Goal: Task Accomplishment & Management: Manage account settings

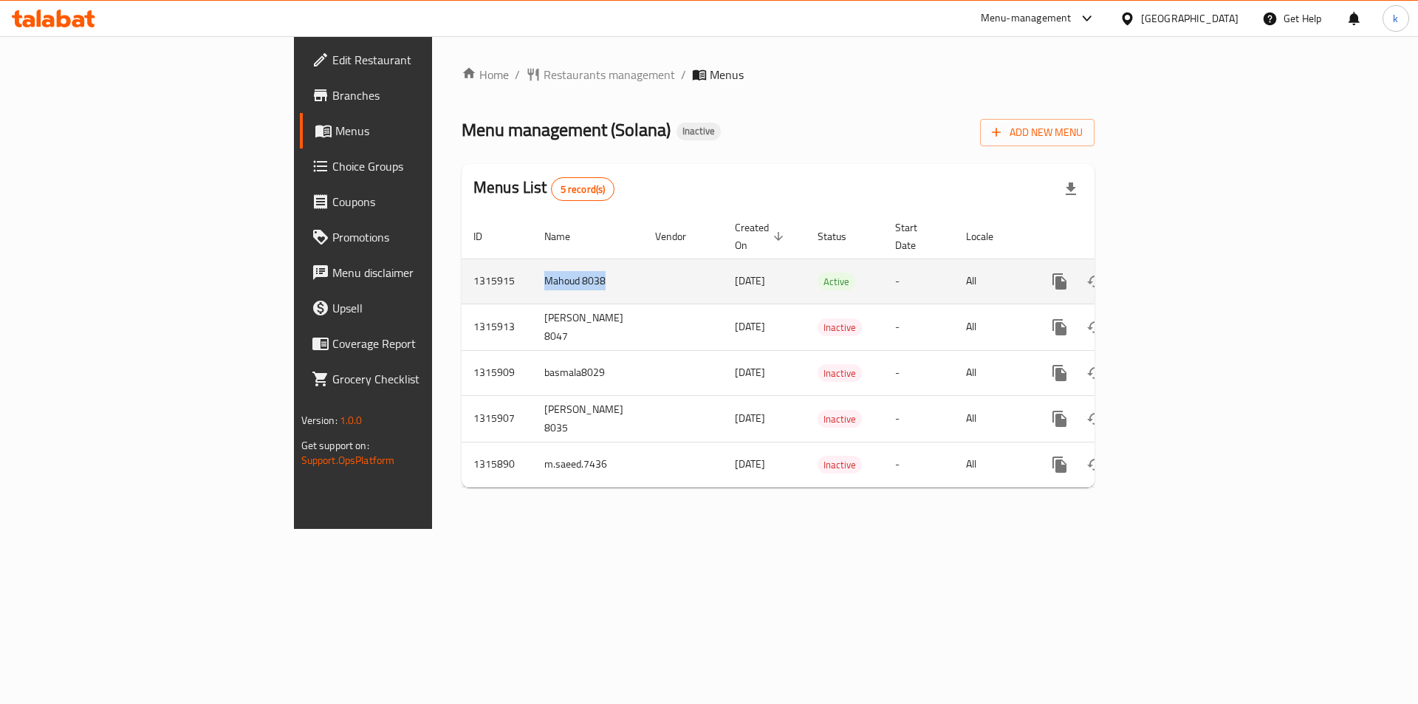
drag, startPoint x: 345, startPoint y: 260, endPoint x: 413, endPoint y: 267, distance: 68.3
click at [533, 267] on td "Mahoud 8038" at bounding box center [588, 281] width 111 height 45
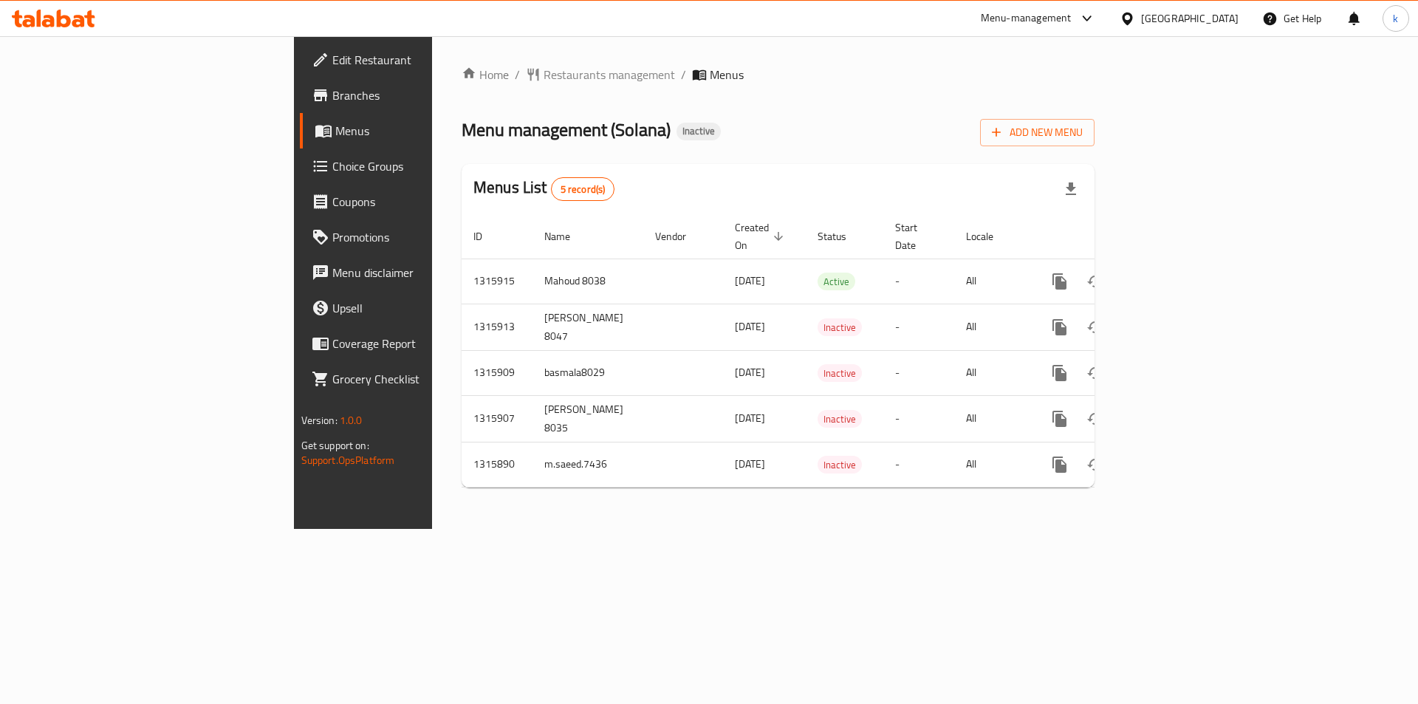
click at [598, 194] on div "Menus List 5 record(s)" at bounding box center [778, 189] width 633 height 50
click at [1083, 132] on span "Add New Menu" at bounding box center [1037, 132] width 91 height 18
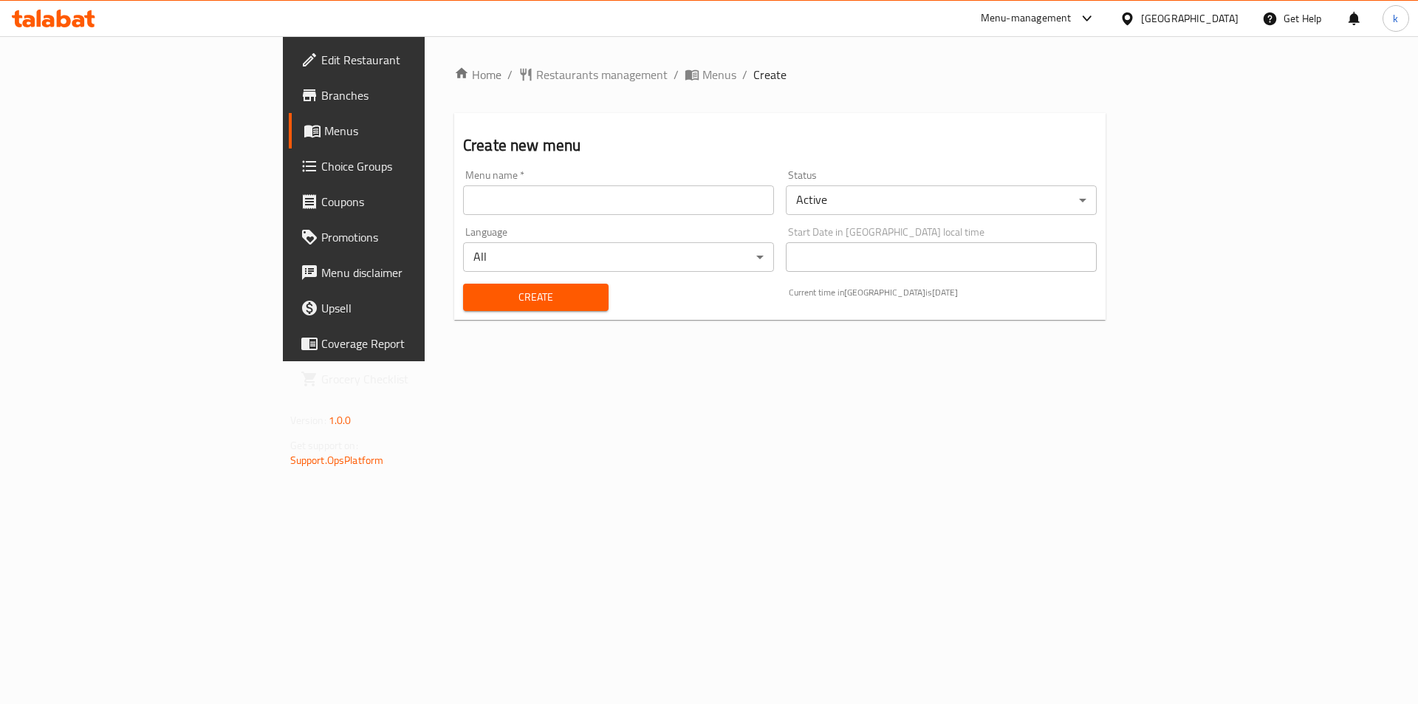
click at [457, 216] on div "Menu name   * Menu name *" at bounding box center [618, 192] width 323 height 57
click at [463, 211] on input "text" at bounding box center [618, 200] width 311 height 30
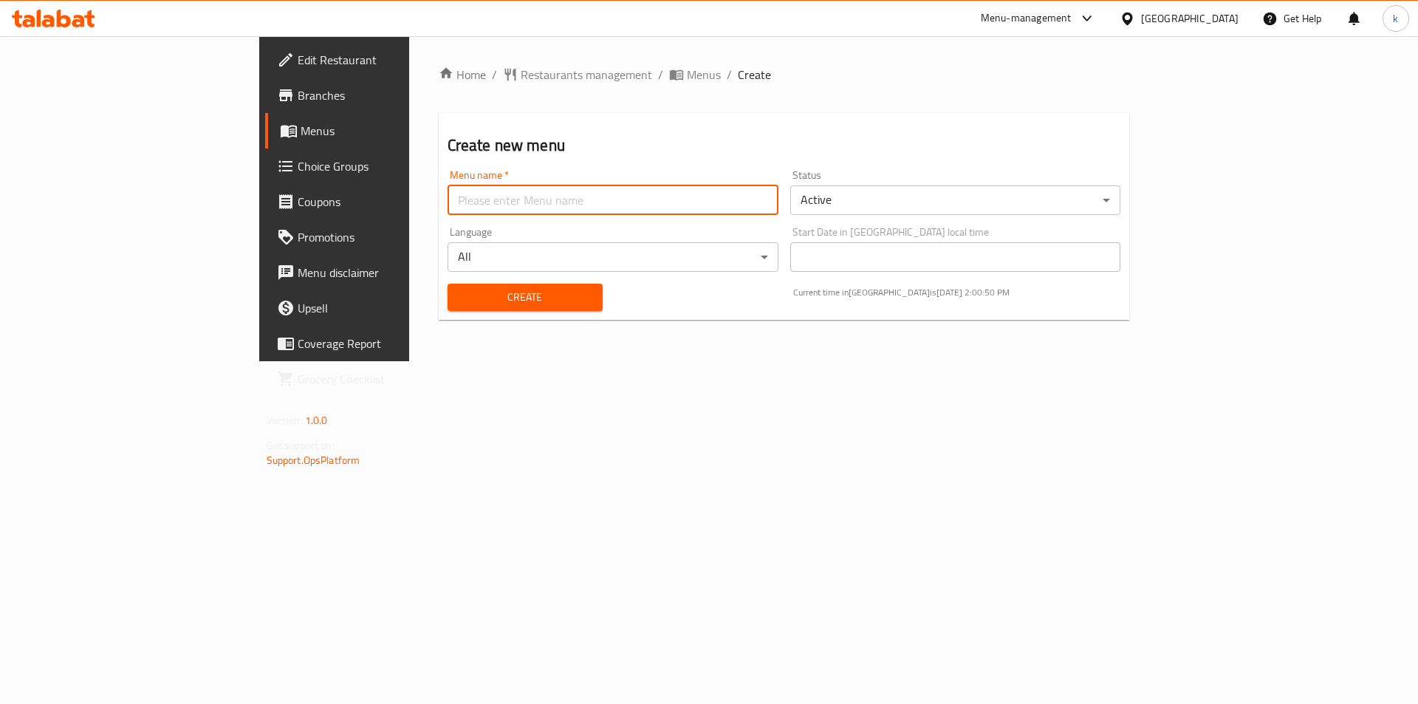
type input "kawther8045"
click at [459, 290] on span "Create" at bounding box center [524, 297] width 131 height 18
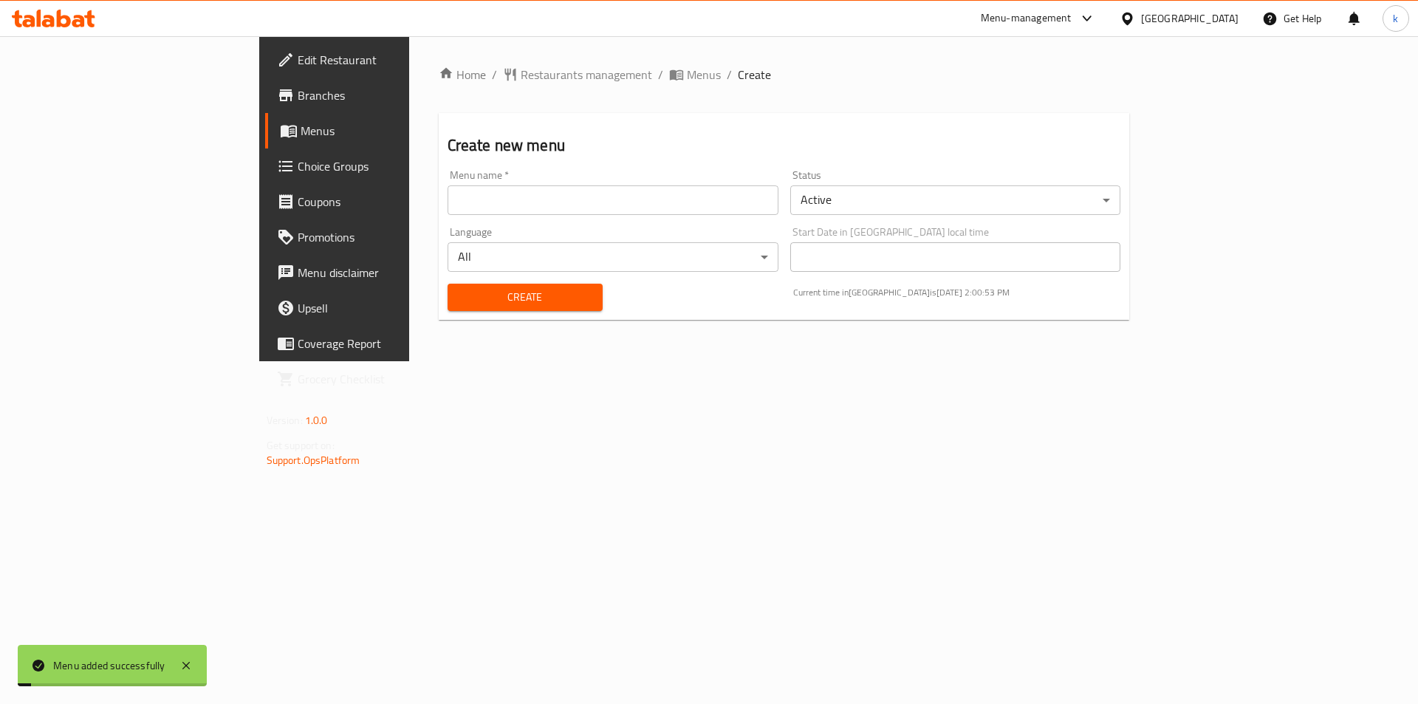
click at [301, 123] on span "Menus" at bounding box center [393, 131] width 184 height 18
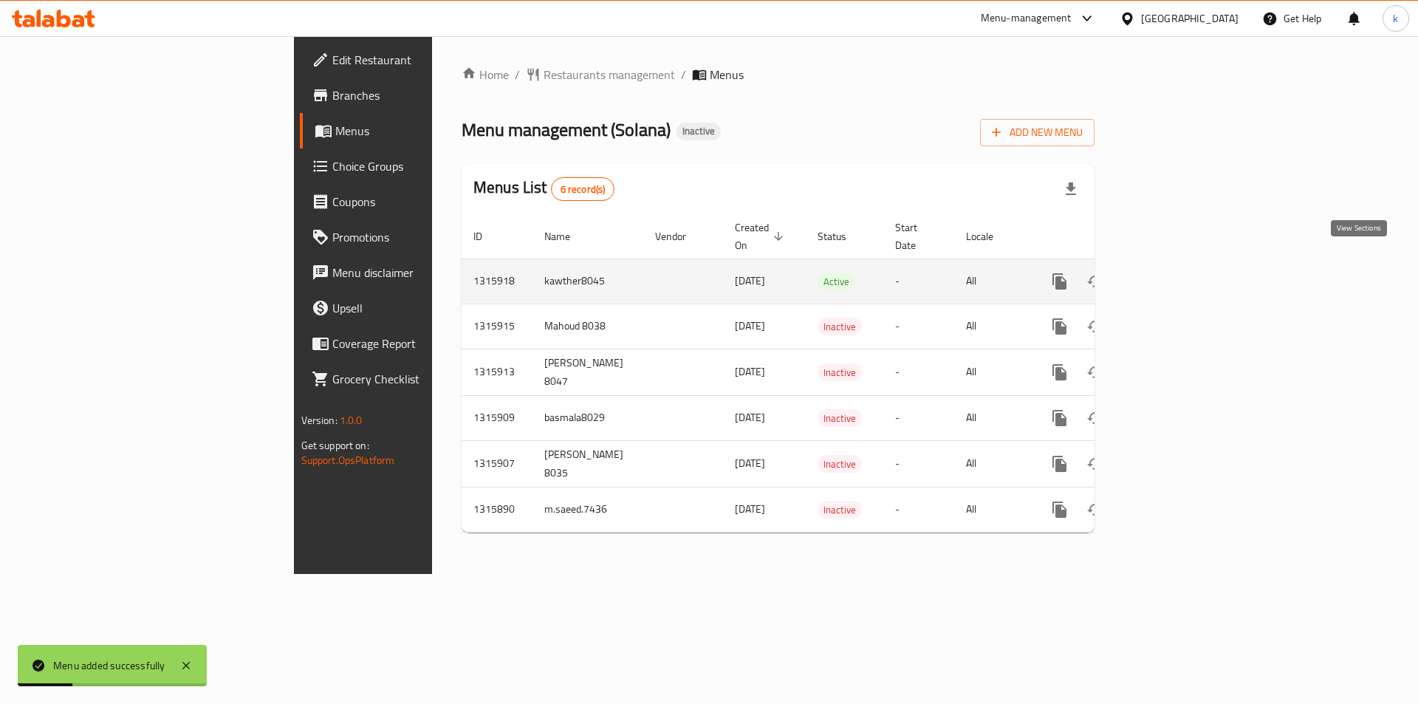
click at [1175, 273] on icon "enhanced table" at bounding box center [1166, 282] width 18 height 18
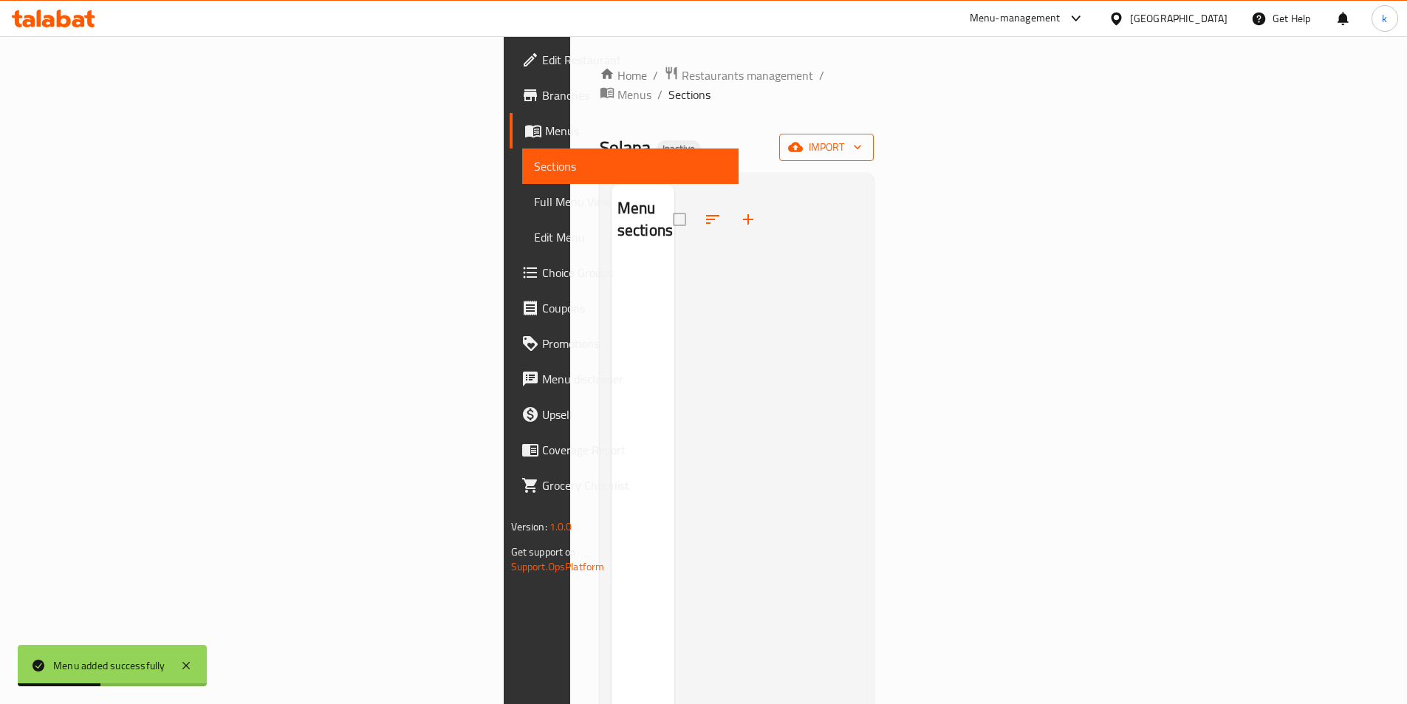
click at [862, 138] on span "import" at bounding box center [826, 147] width 71 height 18
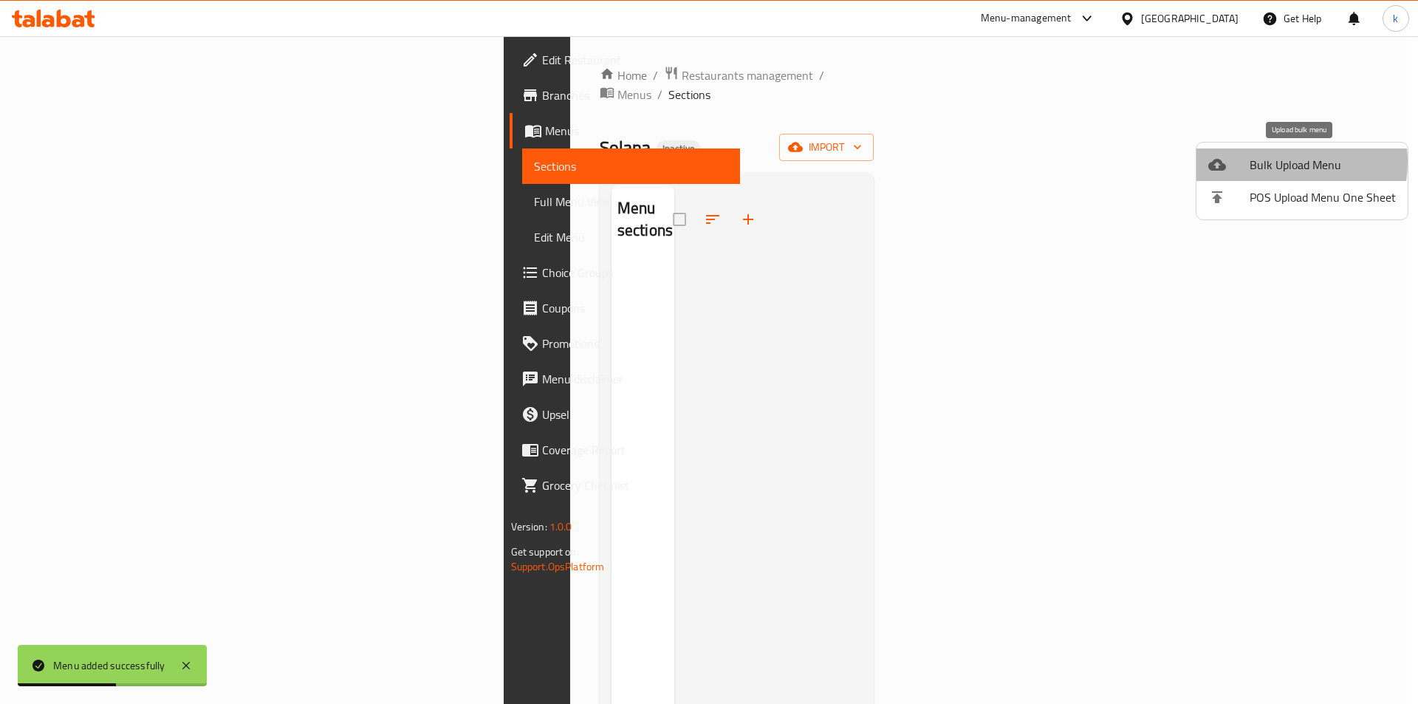
click at [1275, 162] on span "Bulk Upload Menu" at bounding box center [1323, 165] width 146 height 18
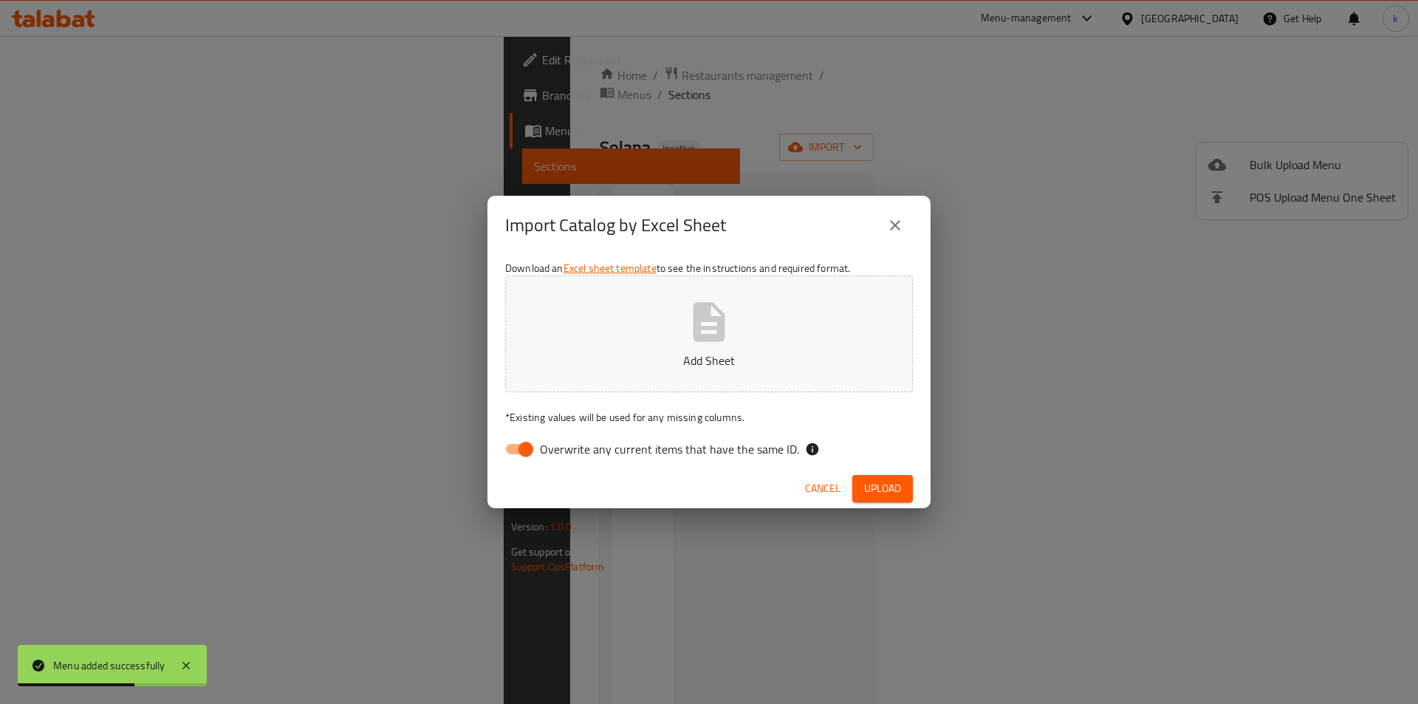
click at [556, 446] on span "Overwrite any current items that have the same ID." at bounding box center [669, 449] width 259 height 18
click at [556, 446] on input "Overwrite any current items that have the same ID." at bounding box center [526, 449] width 84 height 28
checkbox input "false"
click at [615, 346] on button "Add Sheet" at bounding box center [709, 334] width 408 height 117
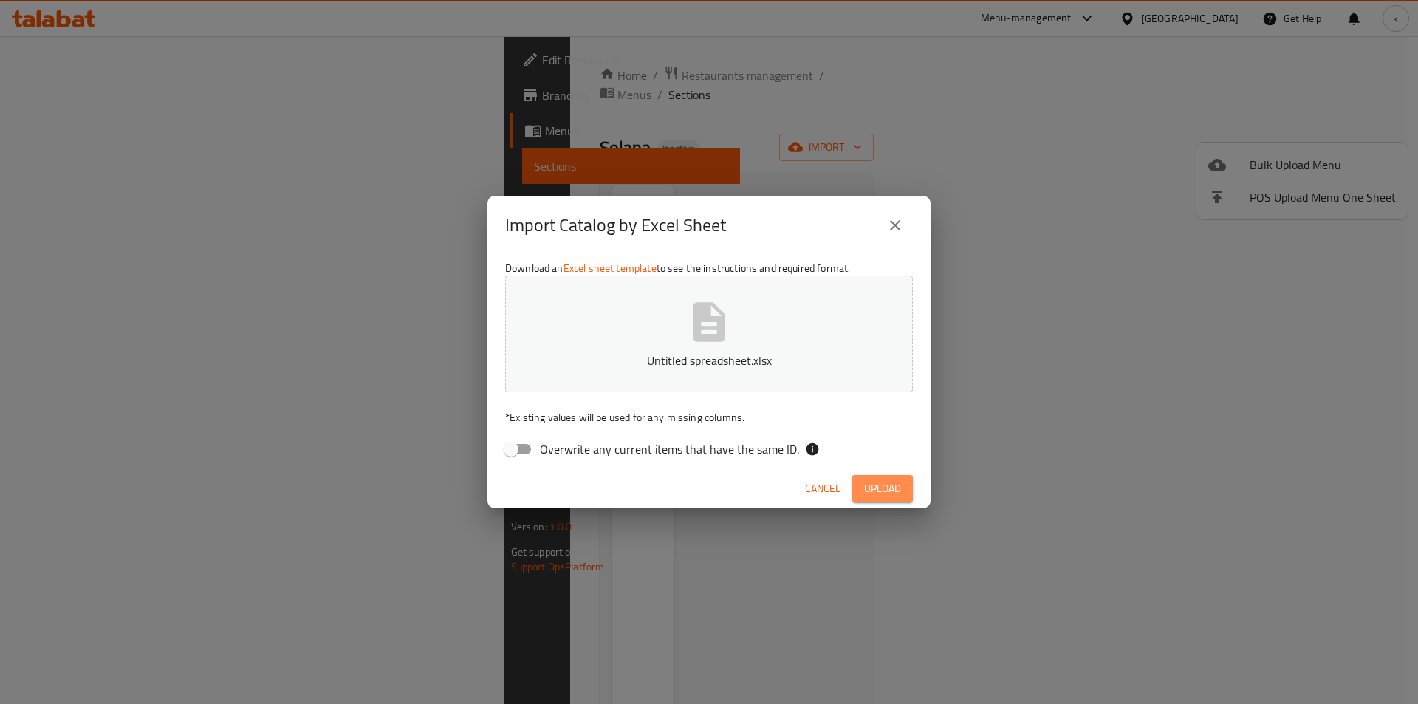
click at [878, 478] on button "Upload" at bounding box center [882, 488] width 61 height 27
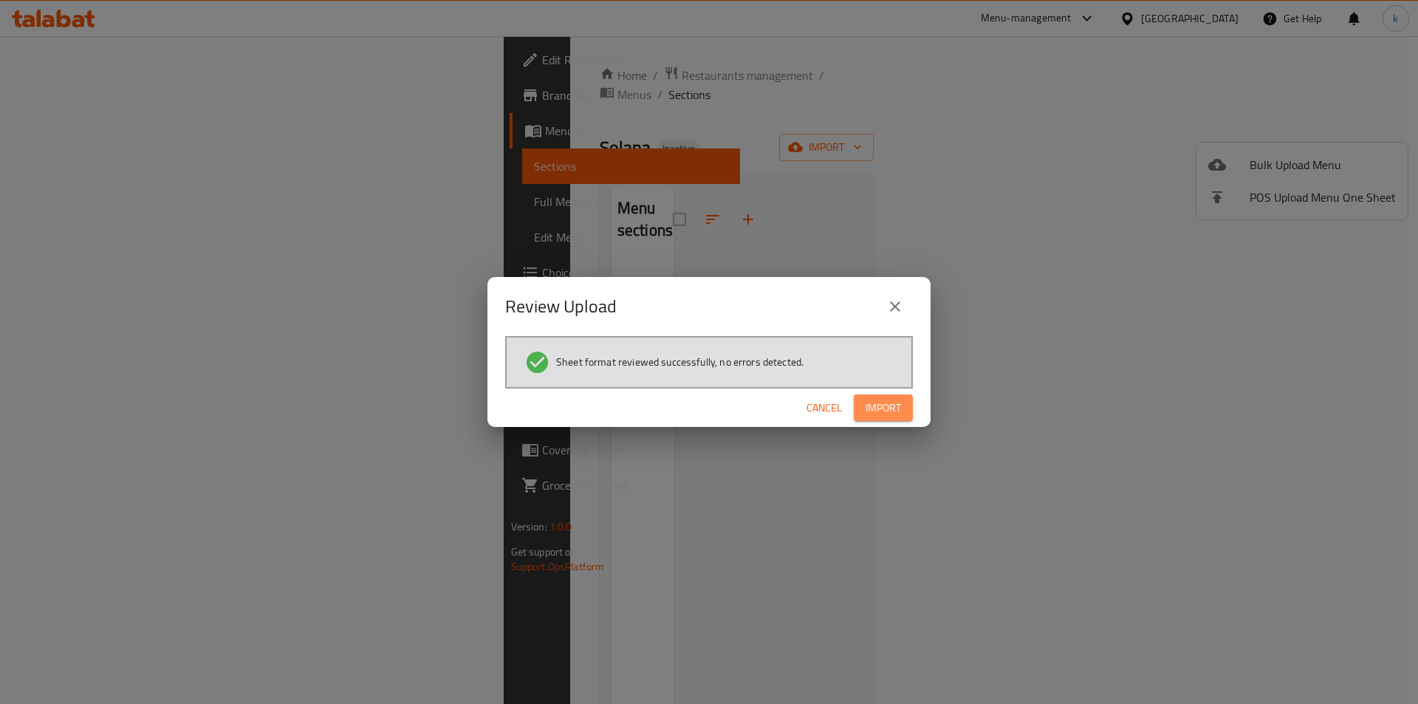
click at [872, 406] on span "Import" at bounding box center [883, 408] width 35 height 18
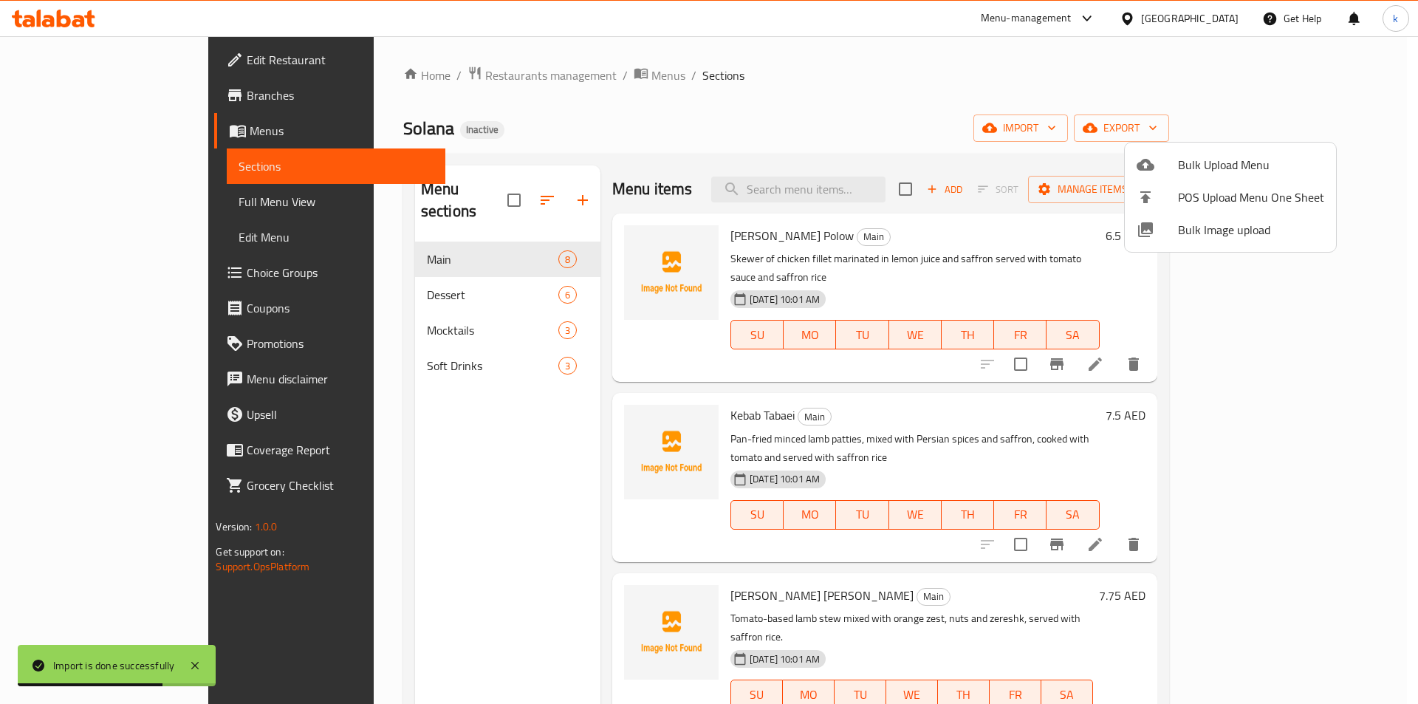
click at [117, 205] on div at bounding box center [709, 352] width 1418 height 704
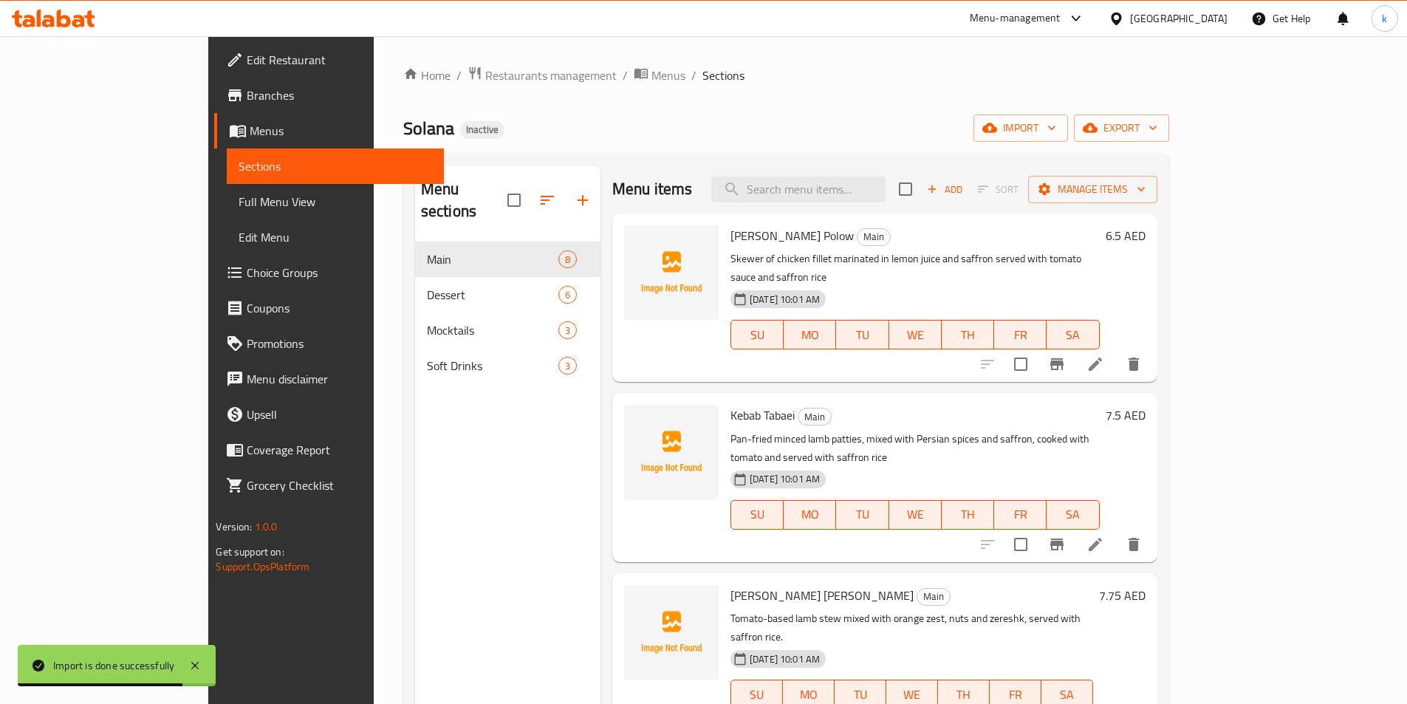
click at [239, 205] on span "Full Menu View" at bounding box center [335, 202] width 193 height 18
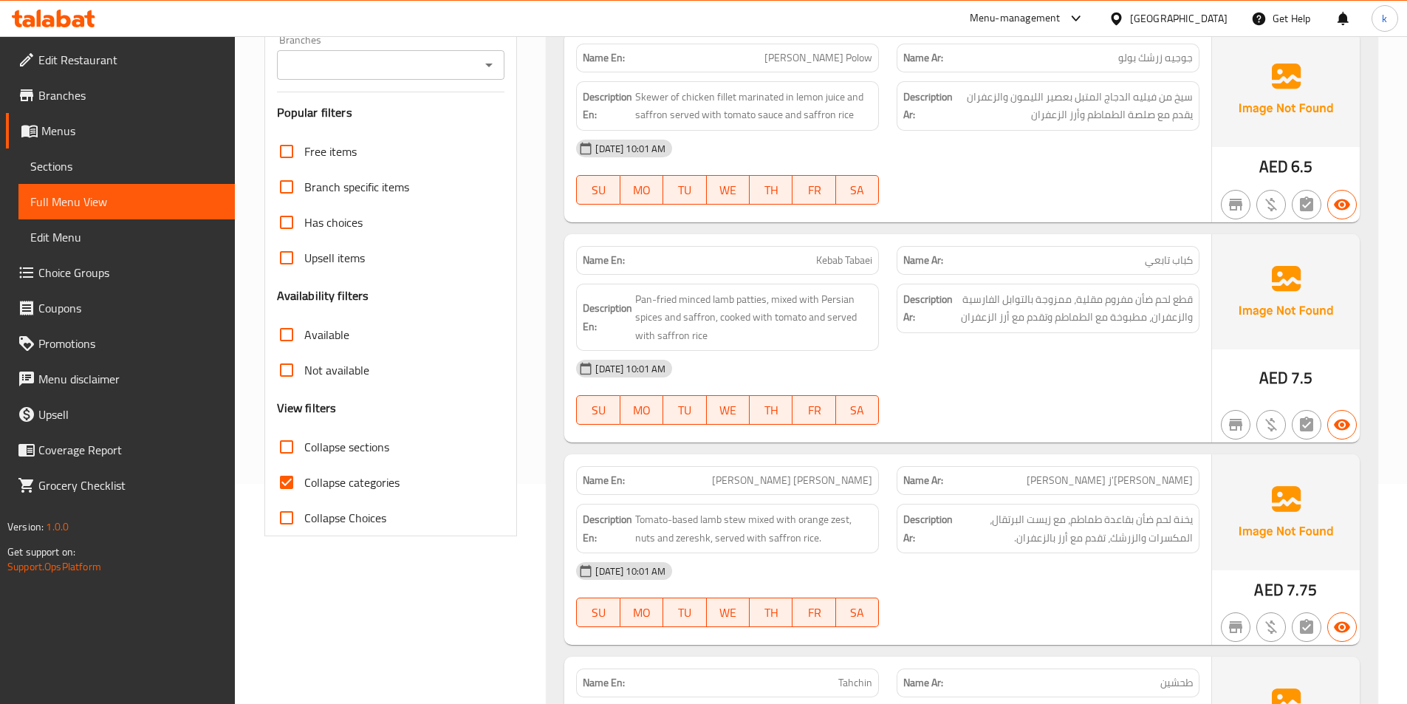
scroll to position [222, 0]
click at [355, 477] on span "Collapse categories" at bounding box center [351, 481] width 95 height 18
click at [304, 477] on input "Collapse categories" at bounding box center [286, 480] width 35 height 35
checkbox input "false"
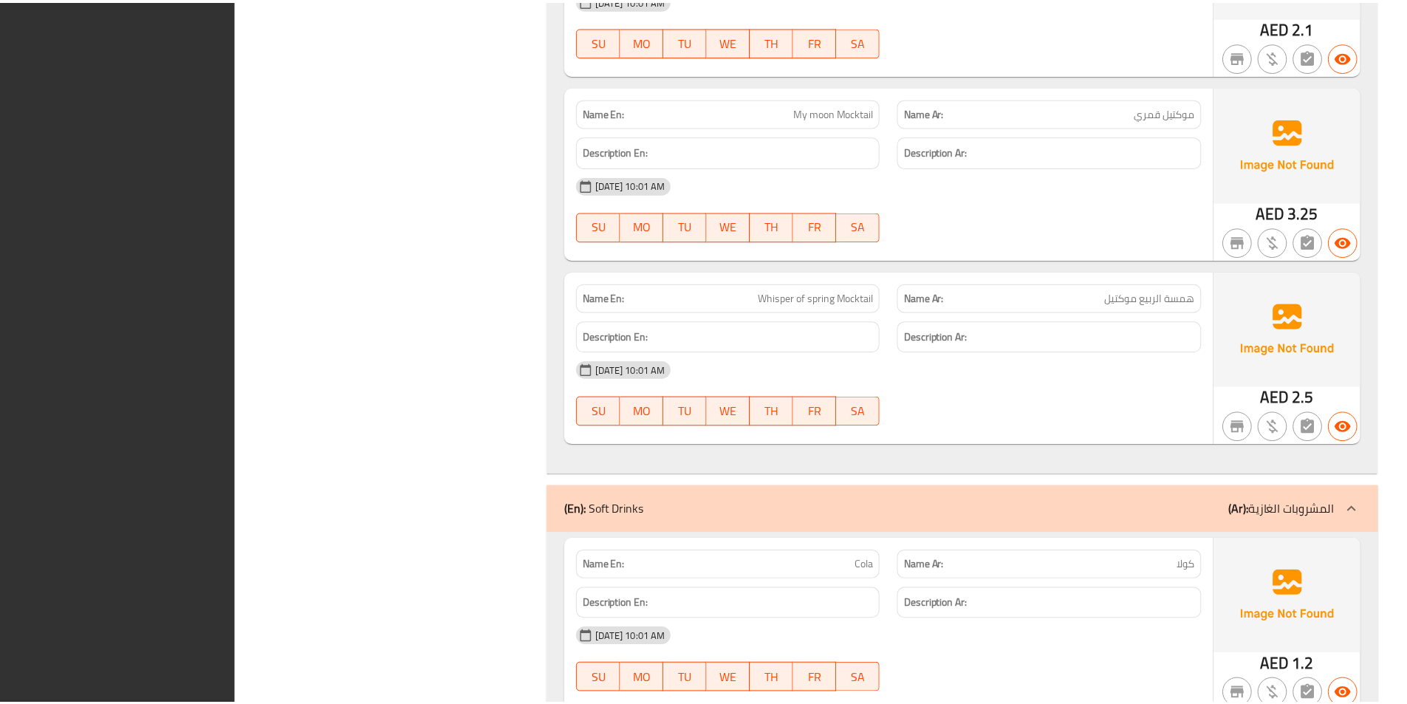
scroll to position [3770, 0]
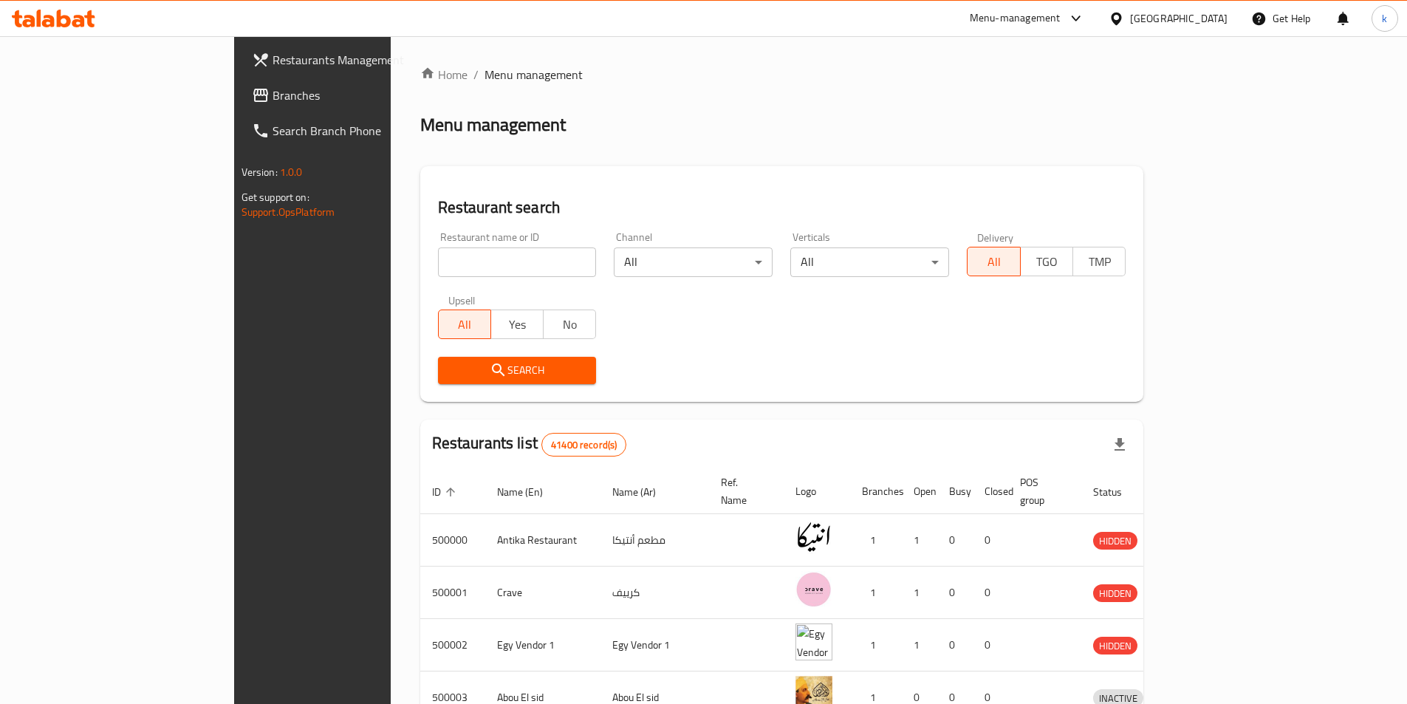
click at [273, 92] on span "Branches" at bounding box center [365, 95] width 185 height 18
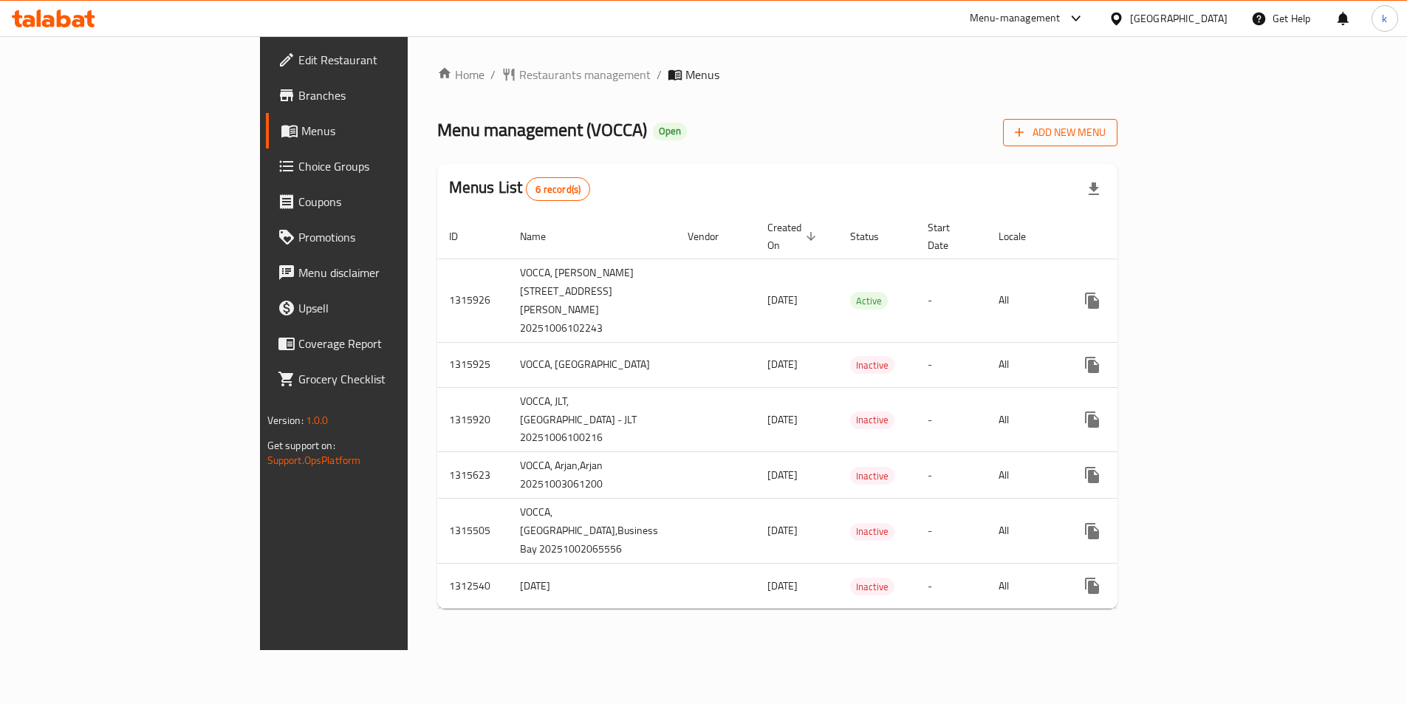
click at [1106, 139] on span "Add New Menu" at bounding box center [1060, 132] width 91 height 18
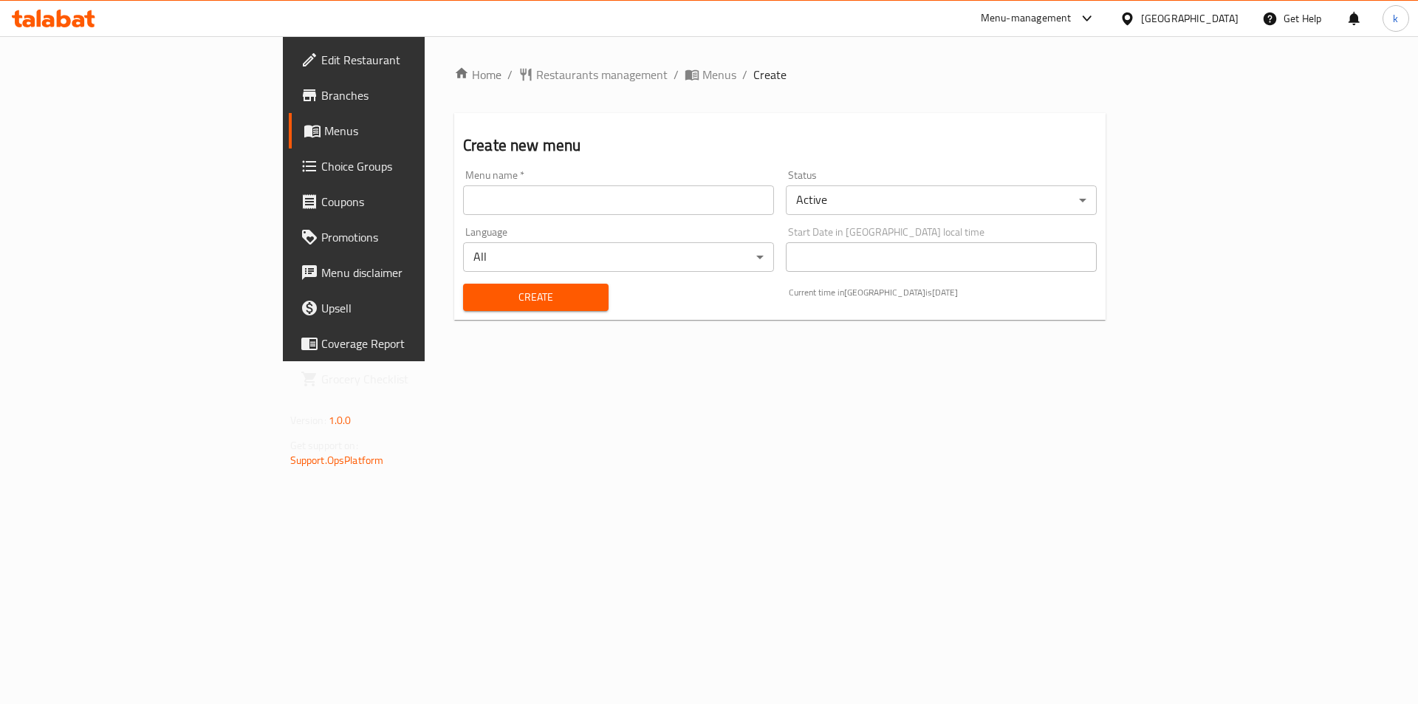
click at [463, 204] on input "text" at bounding box center [618, 200] width 311 height 30
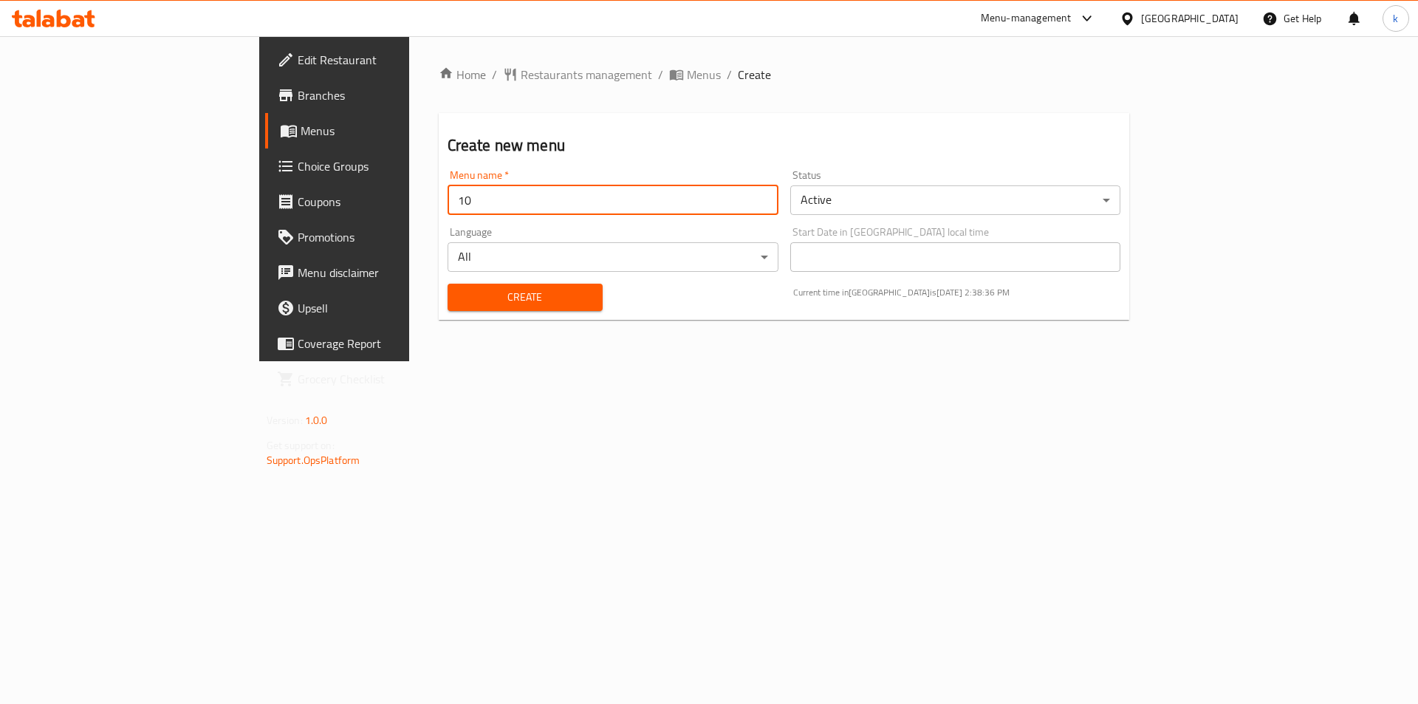
type input "1"
type input "[DATE]"
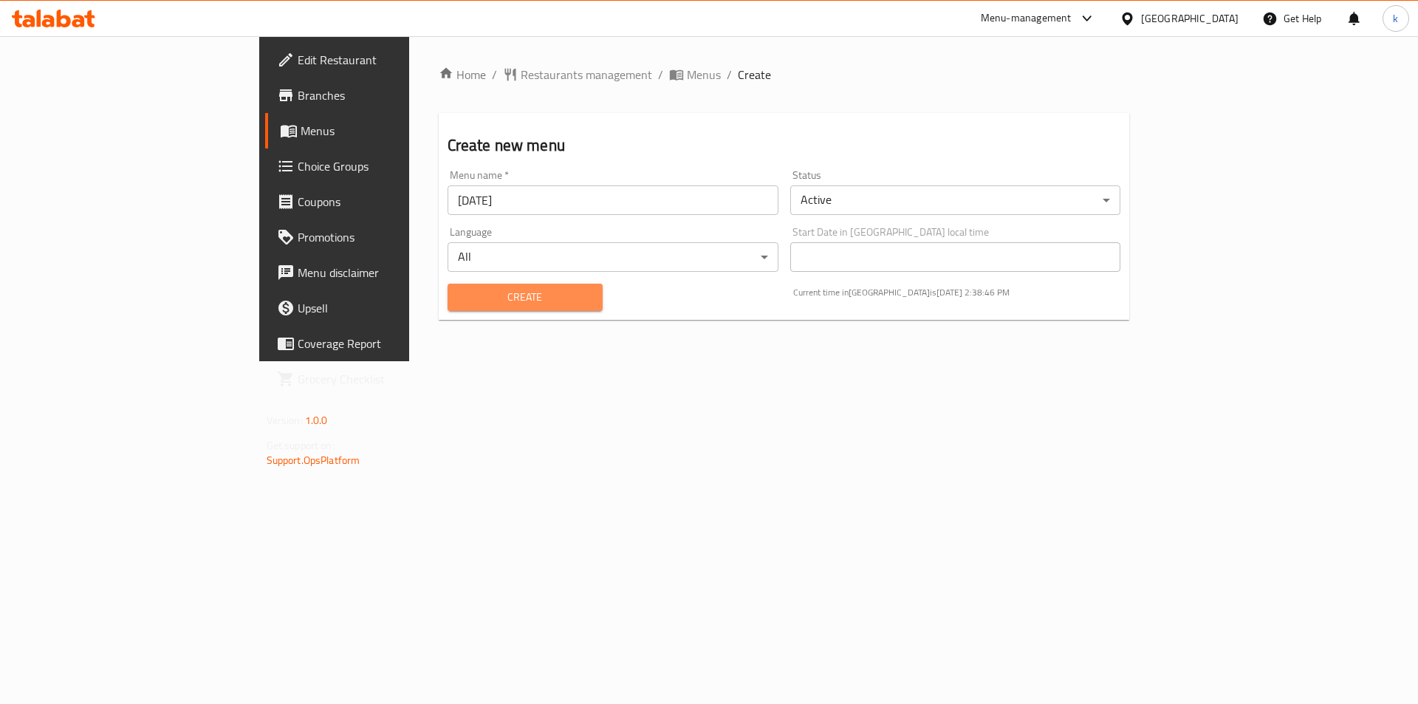
click at [459, 299] on span "Create" at bounding box center [524, 297] width 131 height 18
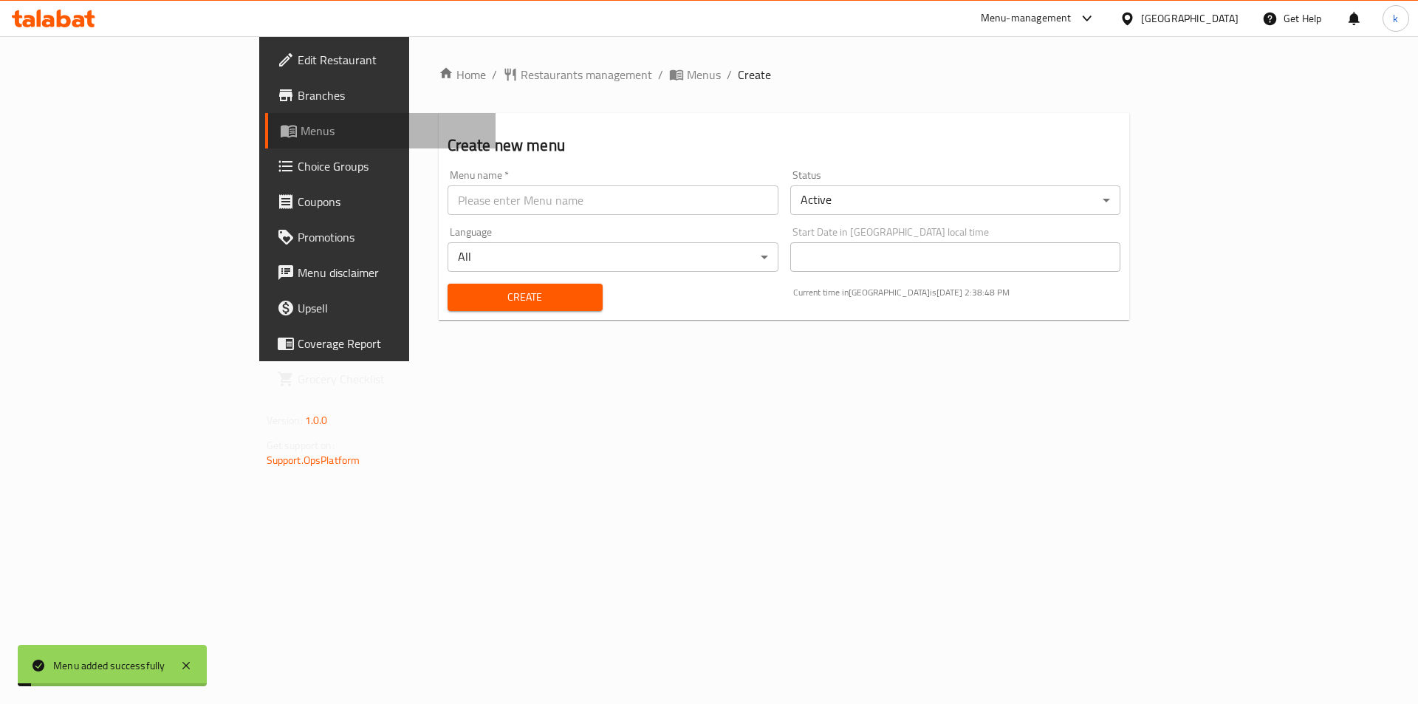
click at [301, 127] on span "Menus" at bounding box center [393, 131] width 184 height 18
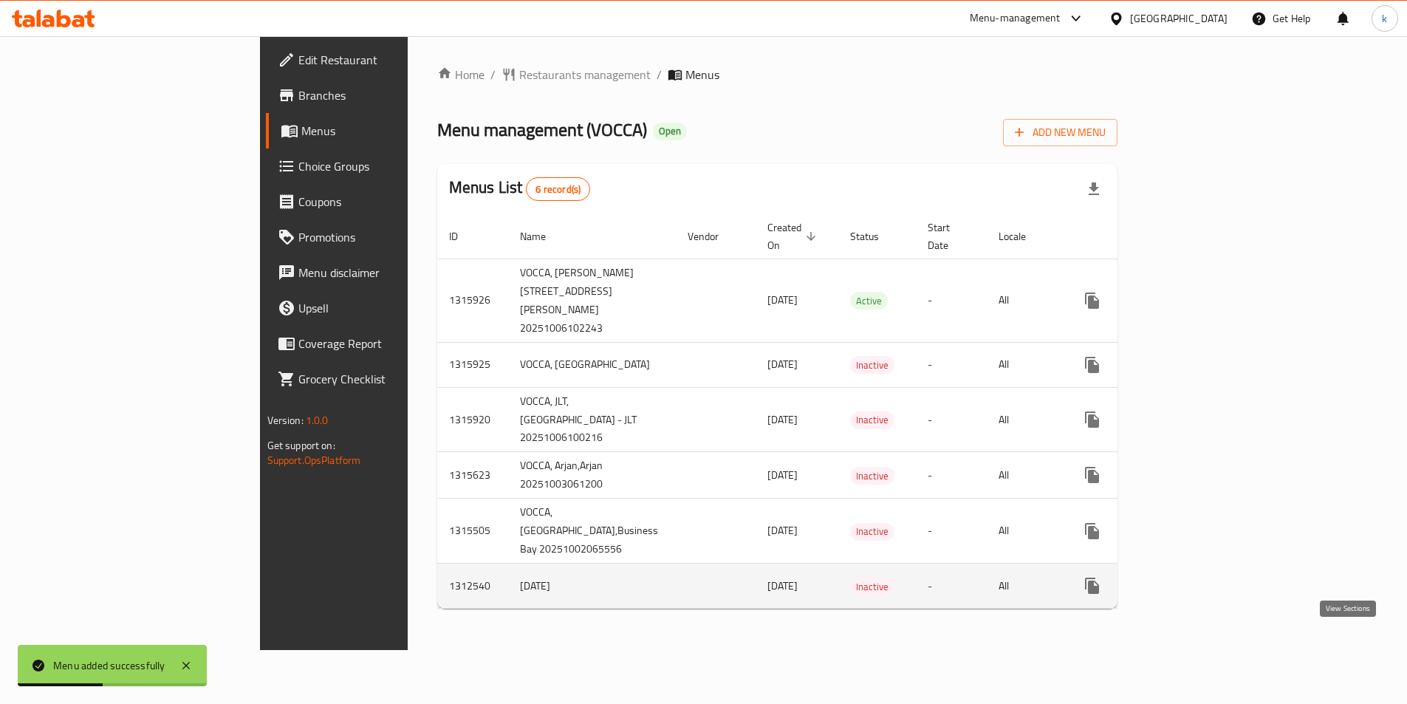
click at [1208, 595] on icon "enhanced table" at bounding box center [1199, 586] width 18 height 18
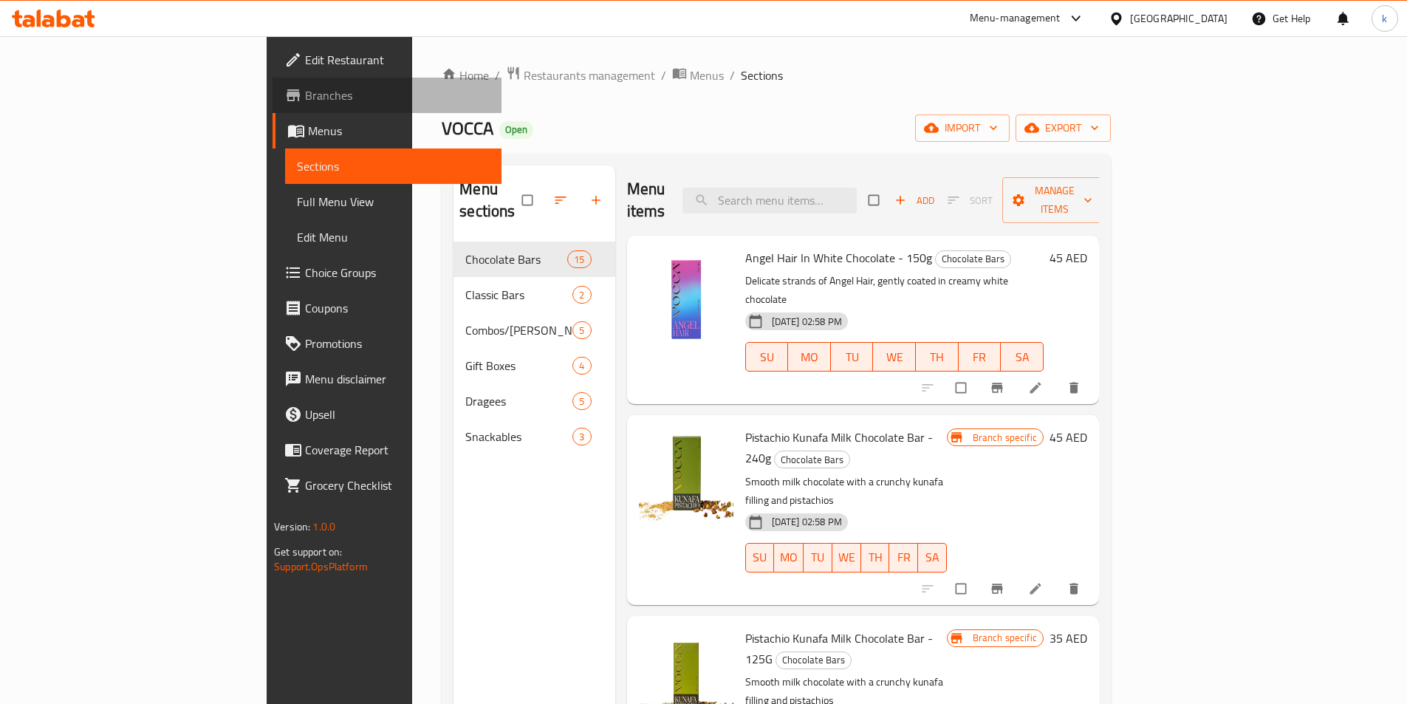
click at [305, 97] on span "Branches" at bounding box center [397, 95] width 185 height 18
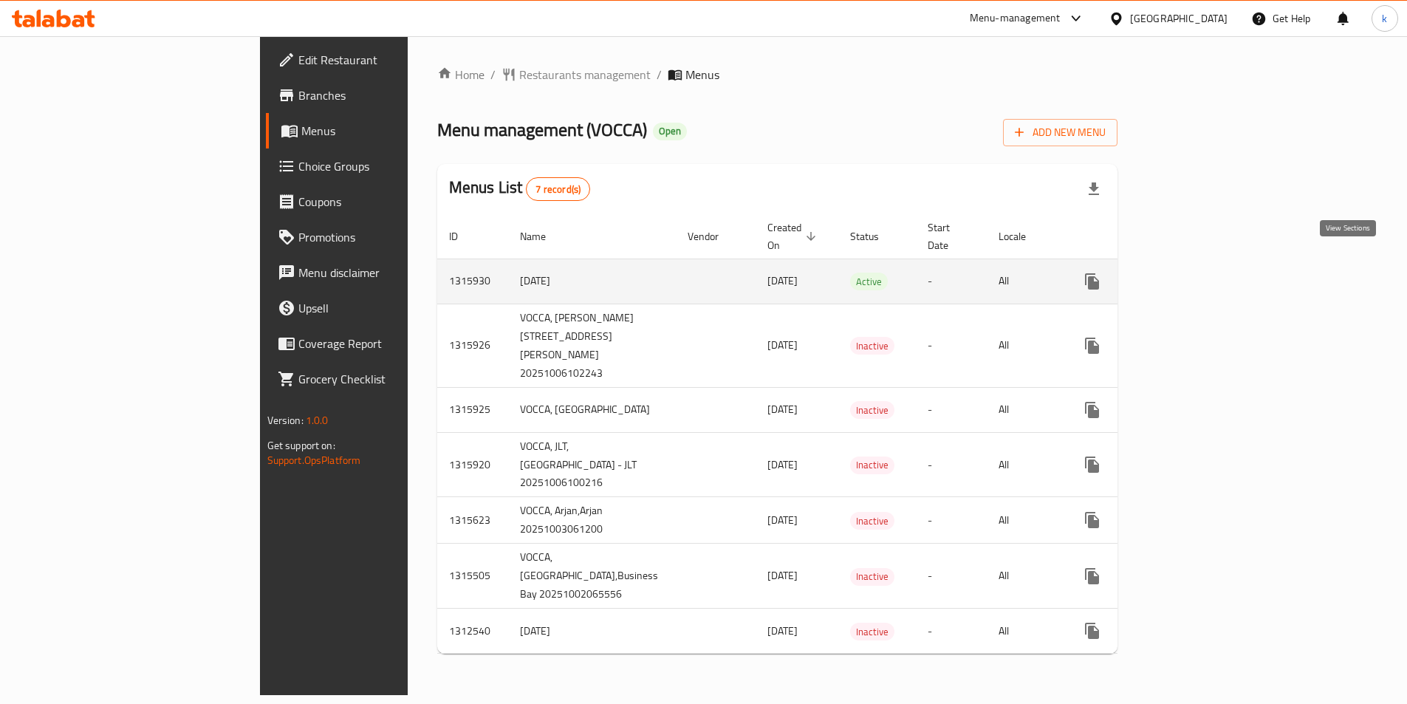
click at [1208, 273] on icon "enhanced table" at bounding box center [1199, 282] width 18 height 18
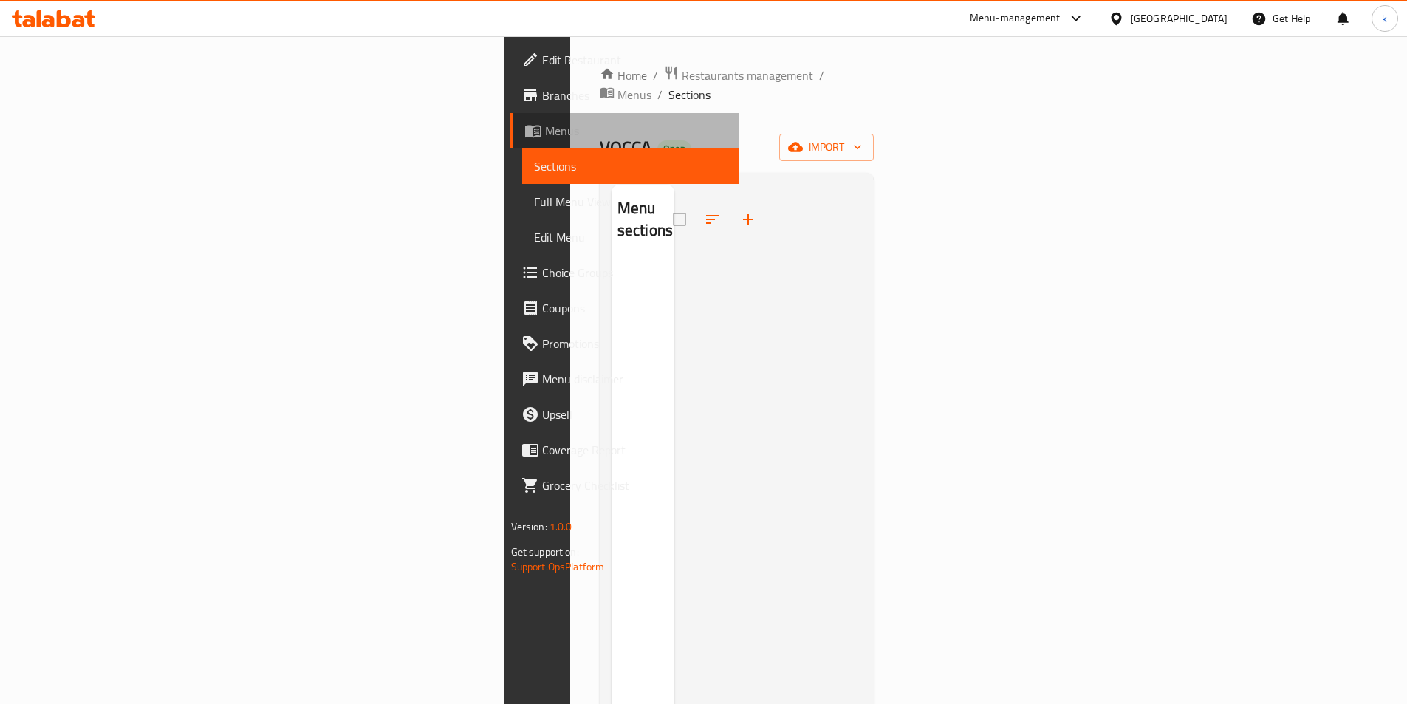
click at [545, 123] on span "Menus" at bounding box center [636, 131] width 182 height 18
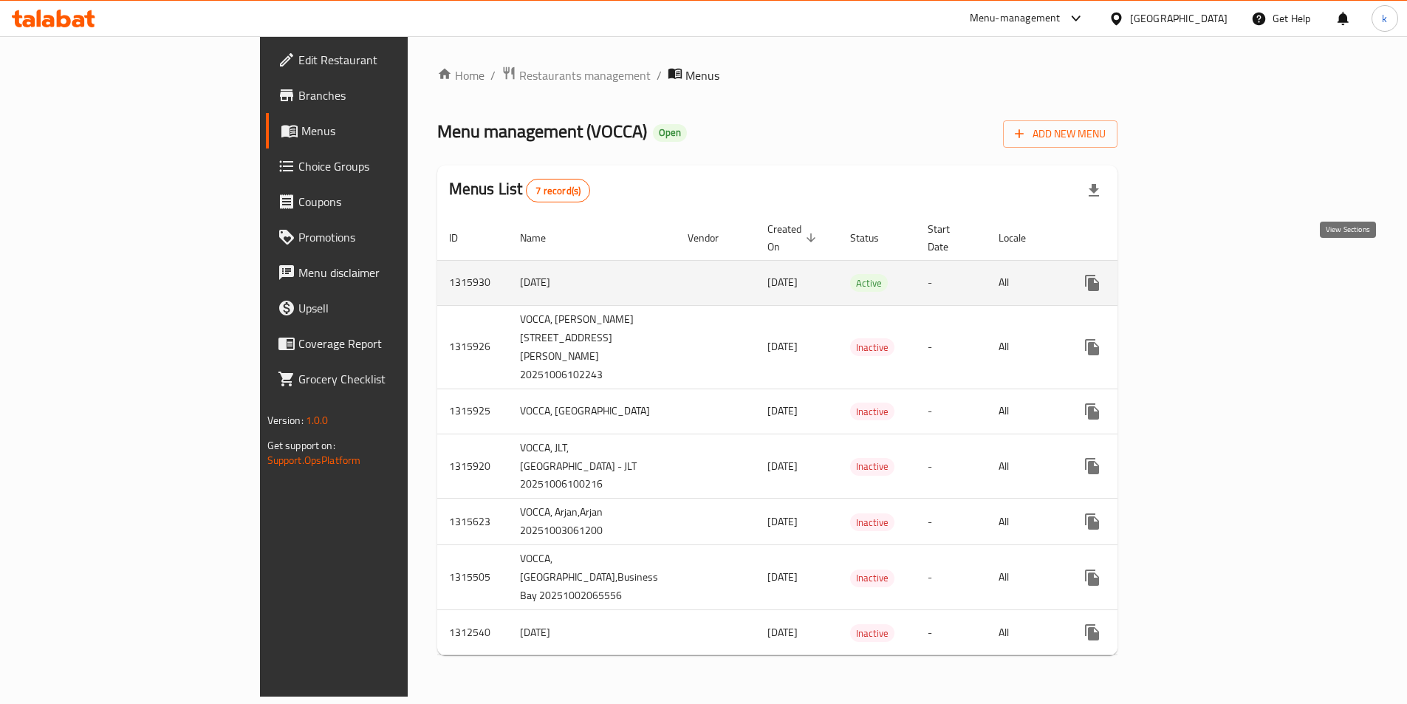
click at [1208, 274] on icon "enhanced table" at bounding box center [1199, 283] width 18 height 18
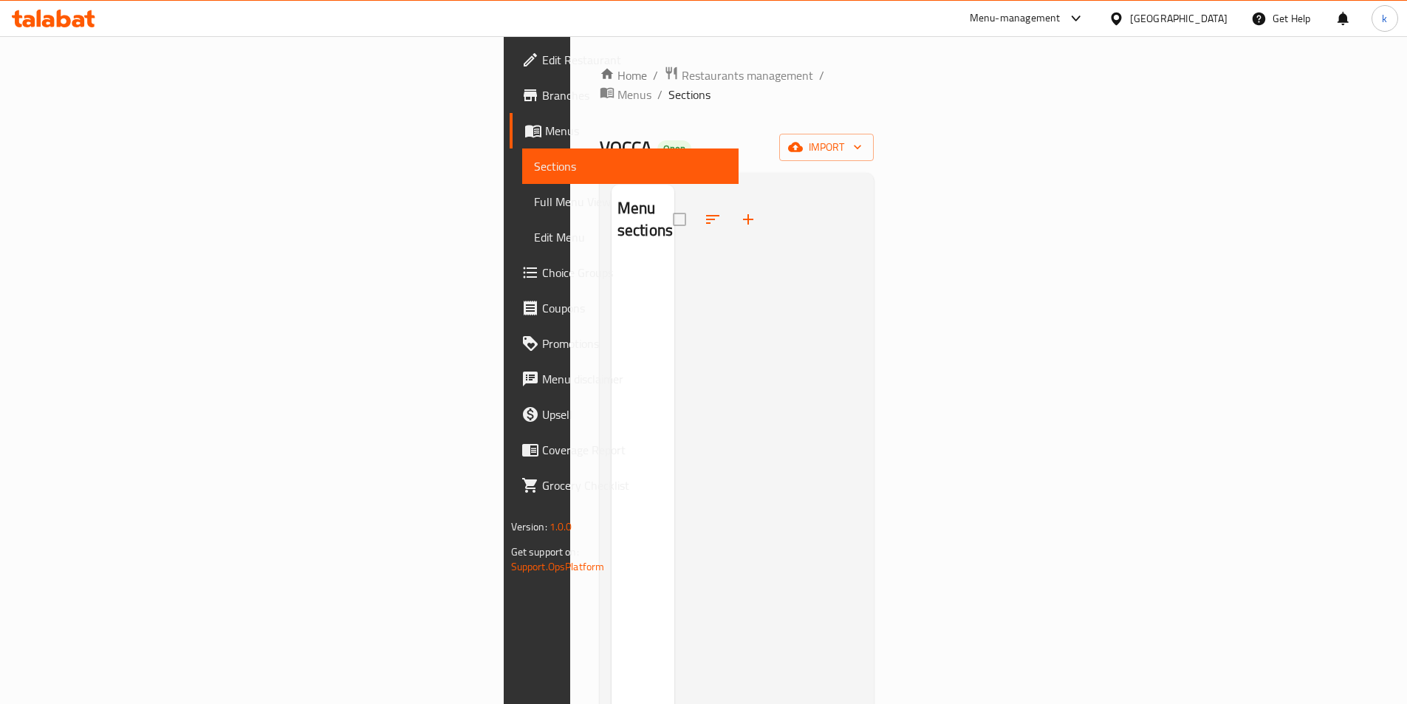
click at [534, 208] on span "Full Menu View" at bounding box center [630, 202] width 193 height 18
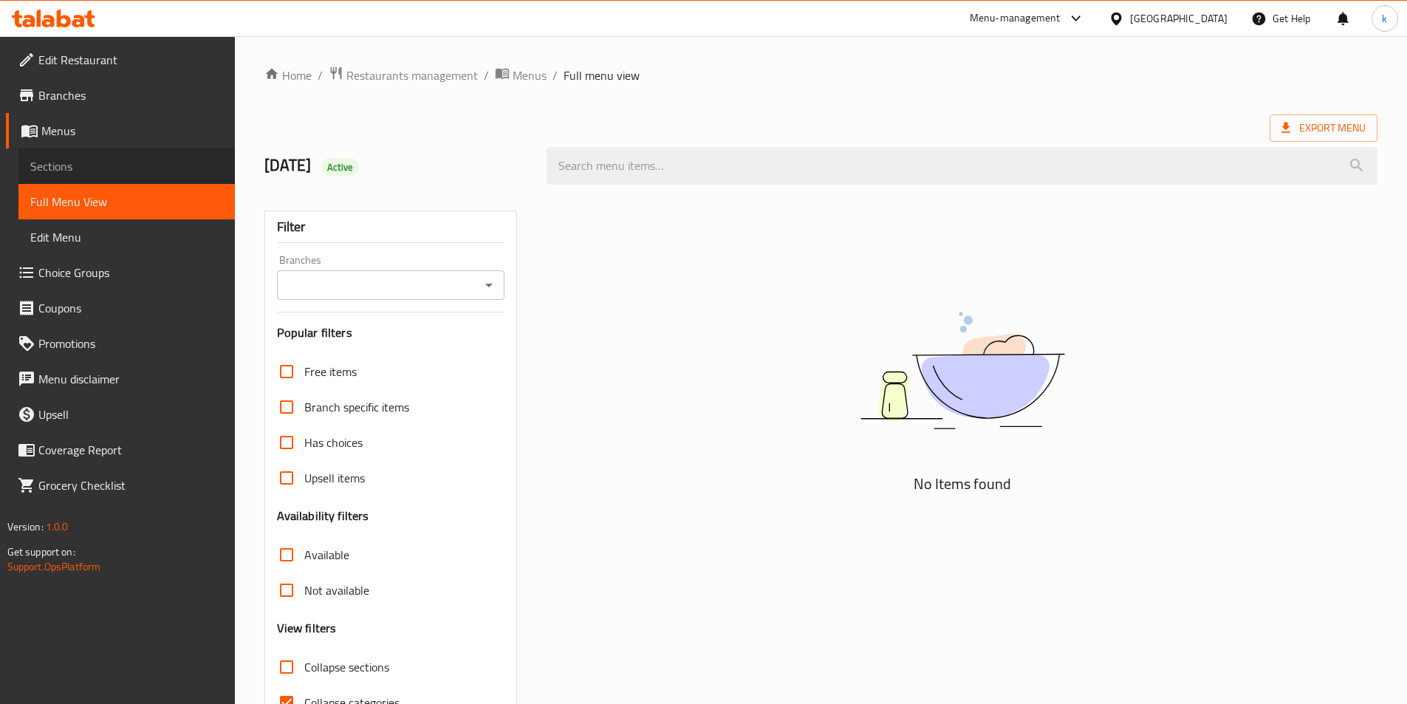
click at [68, 183] on link "Sections" at bounding box center [126, 165] width 216 height 35
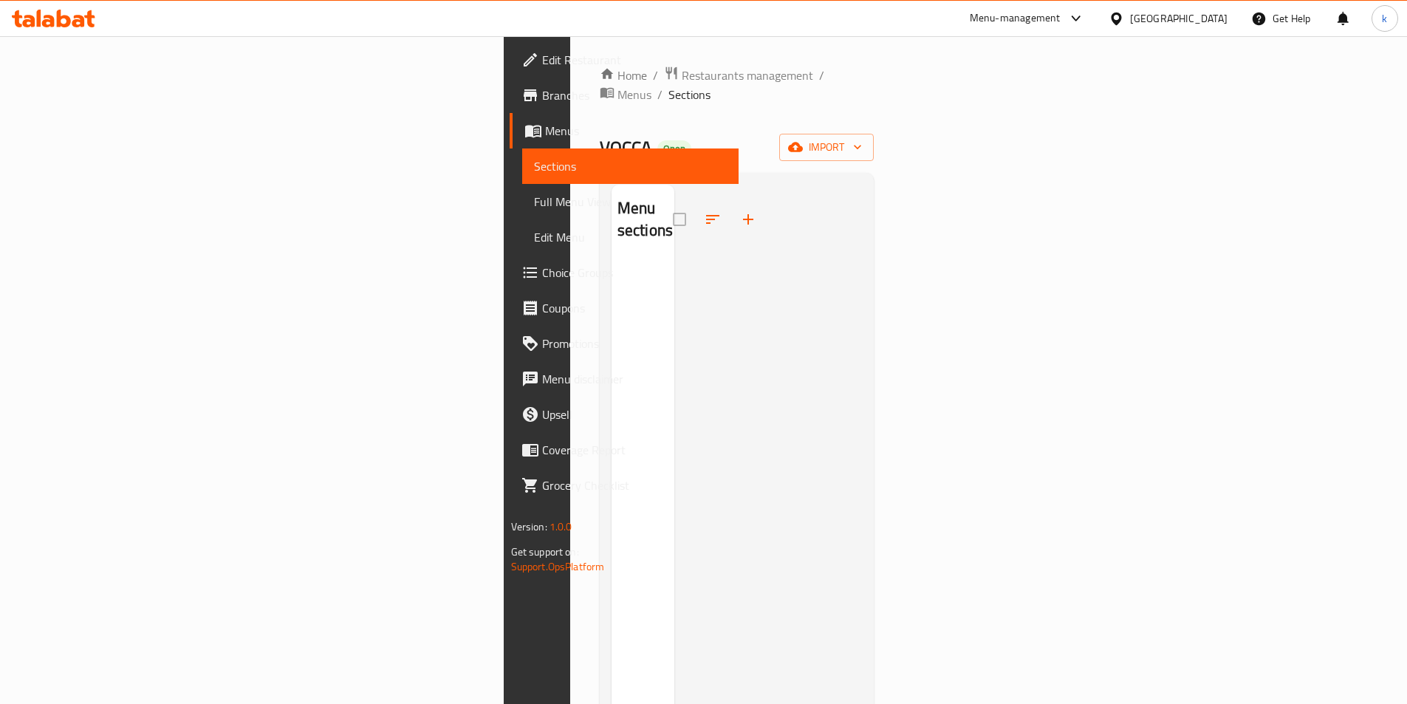
click at [510, 107] on link "Branches" at bounding box center [624, 95] width 229 height 35
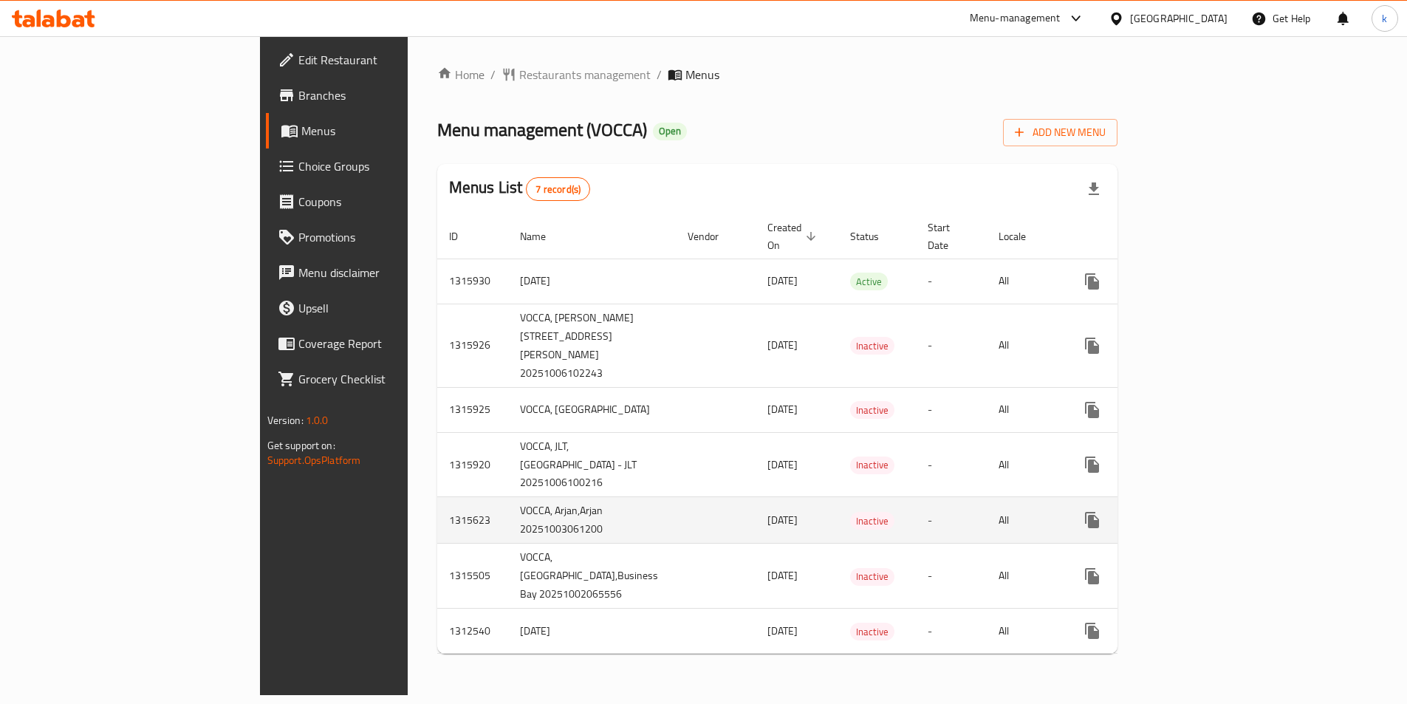
scroll to position [50, 0]
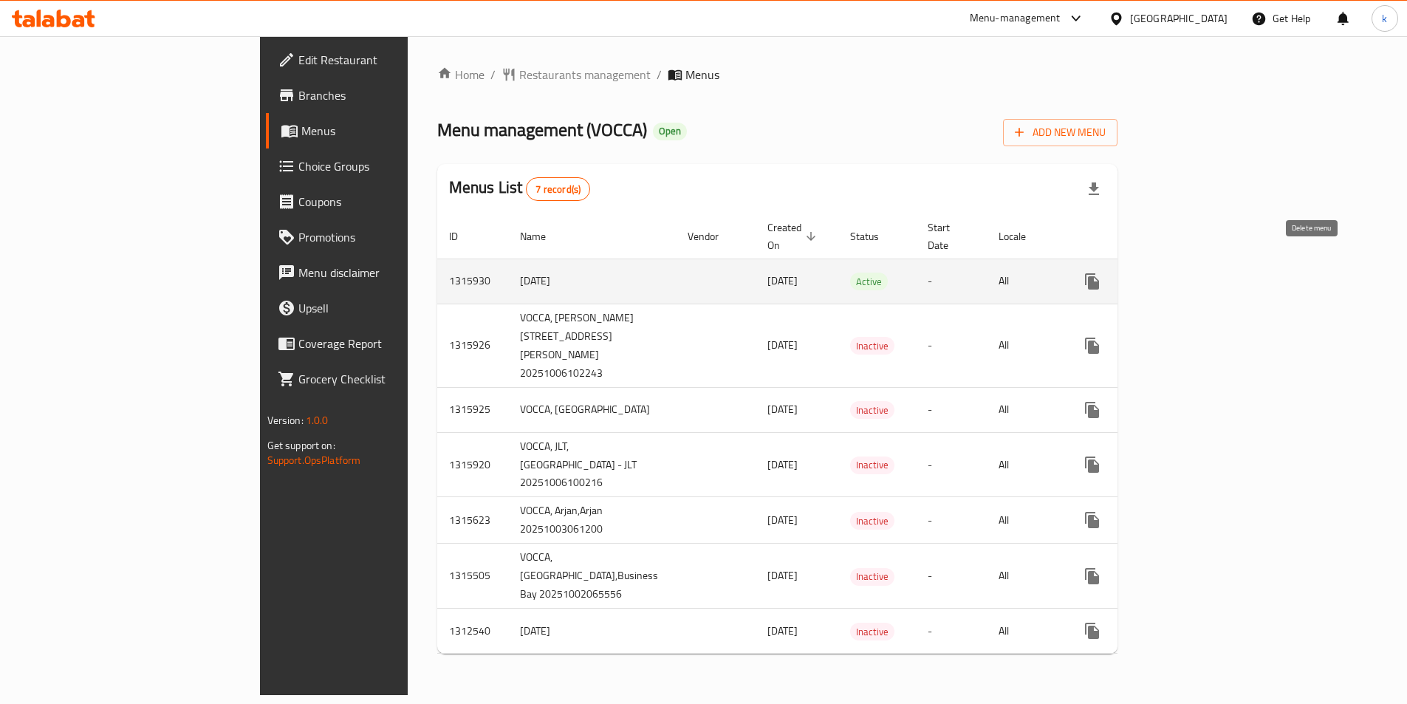
click at [1172, 273] on icon "enhanced table" at bounding box center [1164, 282] width 18 height 18
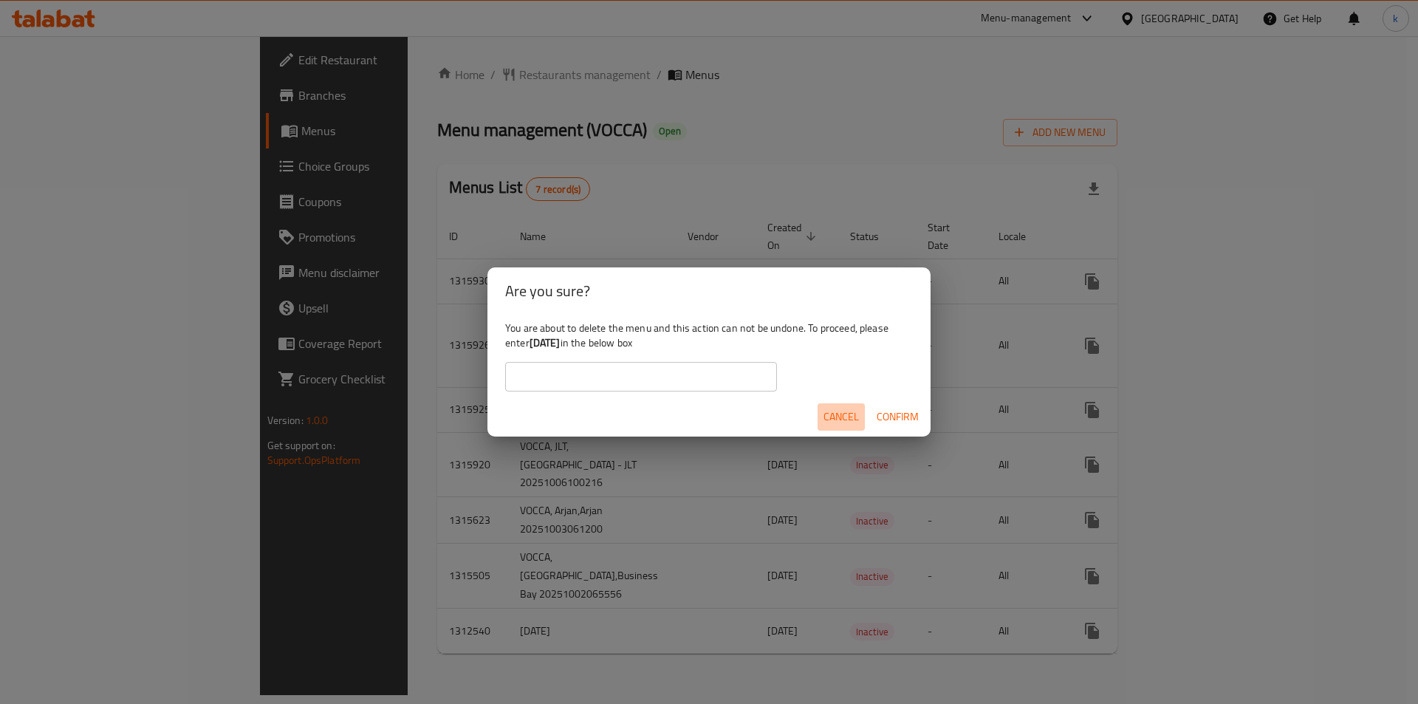
click at [825, 417] on span "Cancel" at bounding box center [841, 417] width 35 height 18
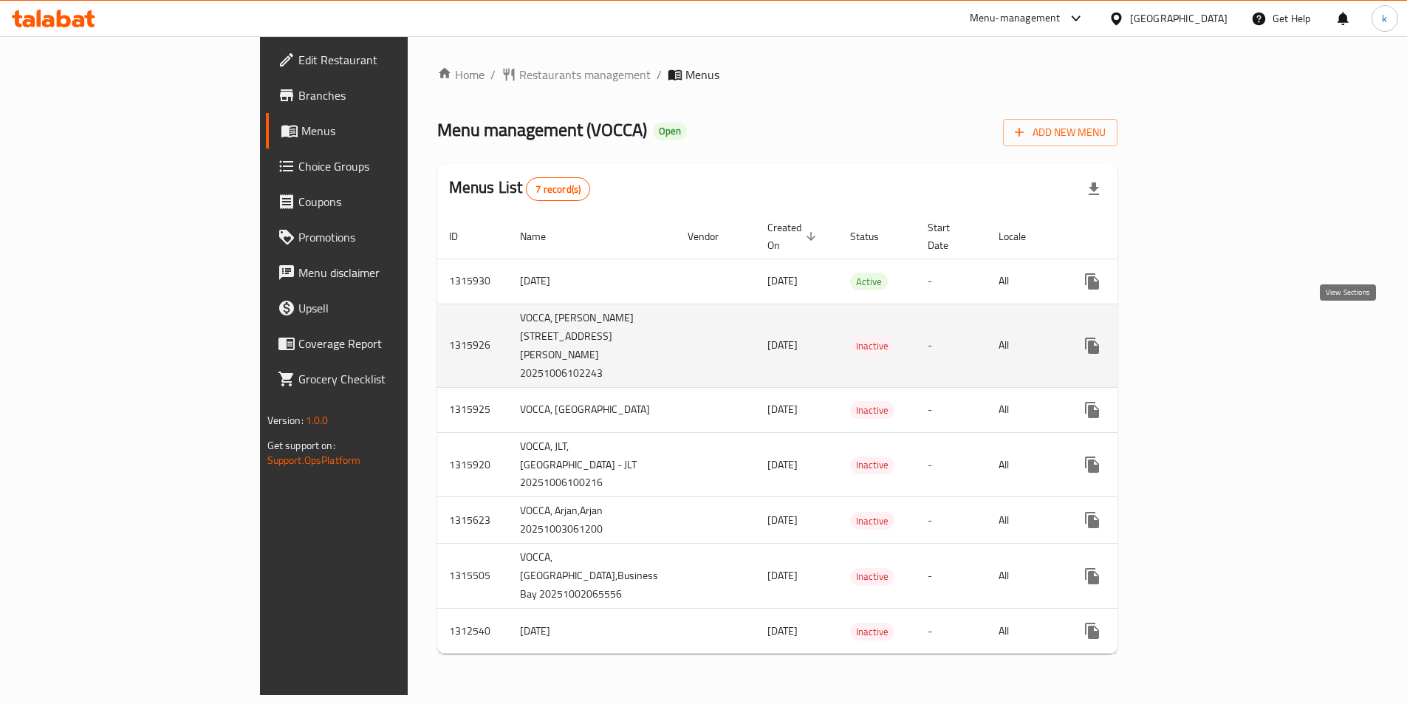
click at [1206, 339] on icon "enhanced table" at bounding box center [1198, 345] width 13 height 13
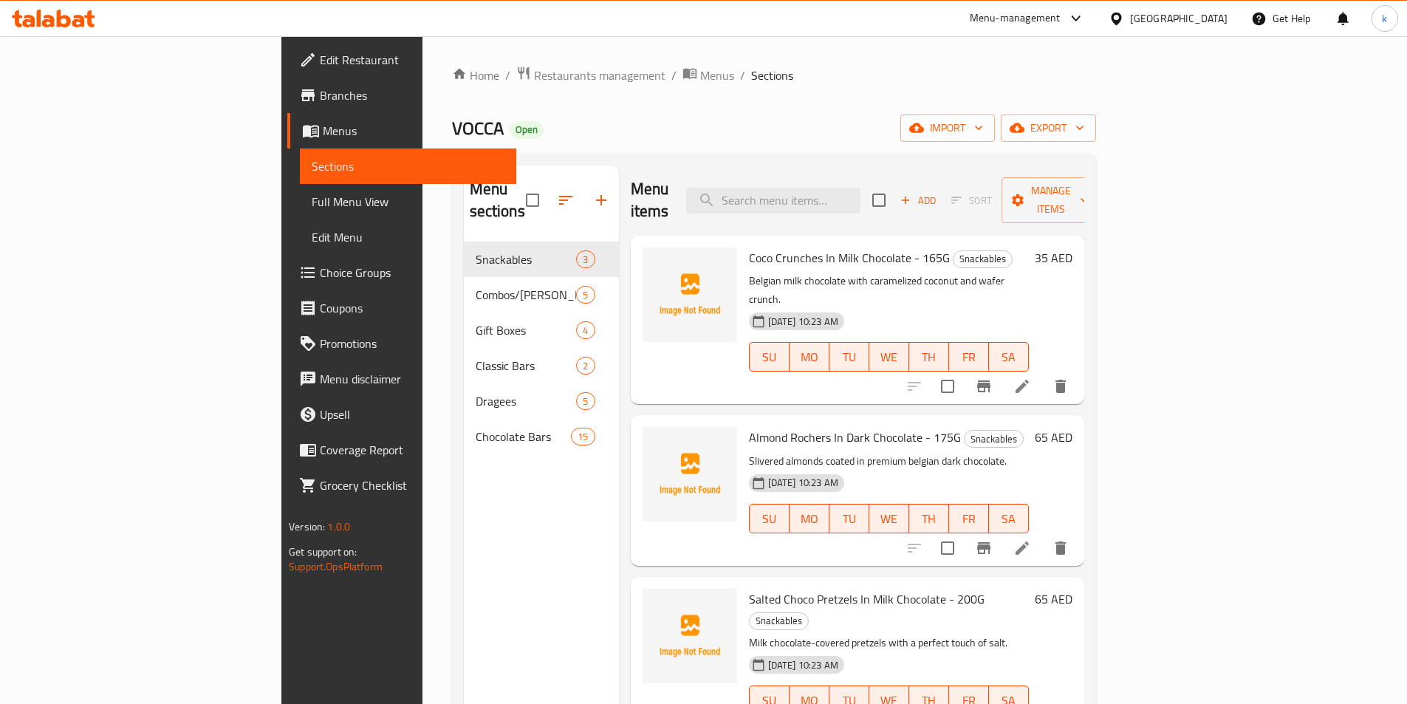
click at [312, 174] on span "Sections" at bounding box center [408, 166] width 193 height 18
click at [300, 179] on link "Sections" at bounding box center [408, 165] width 216 height 35
click at [323, 133] on span "Menus" at bounding box center [414, 131] width 182 height 18
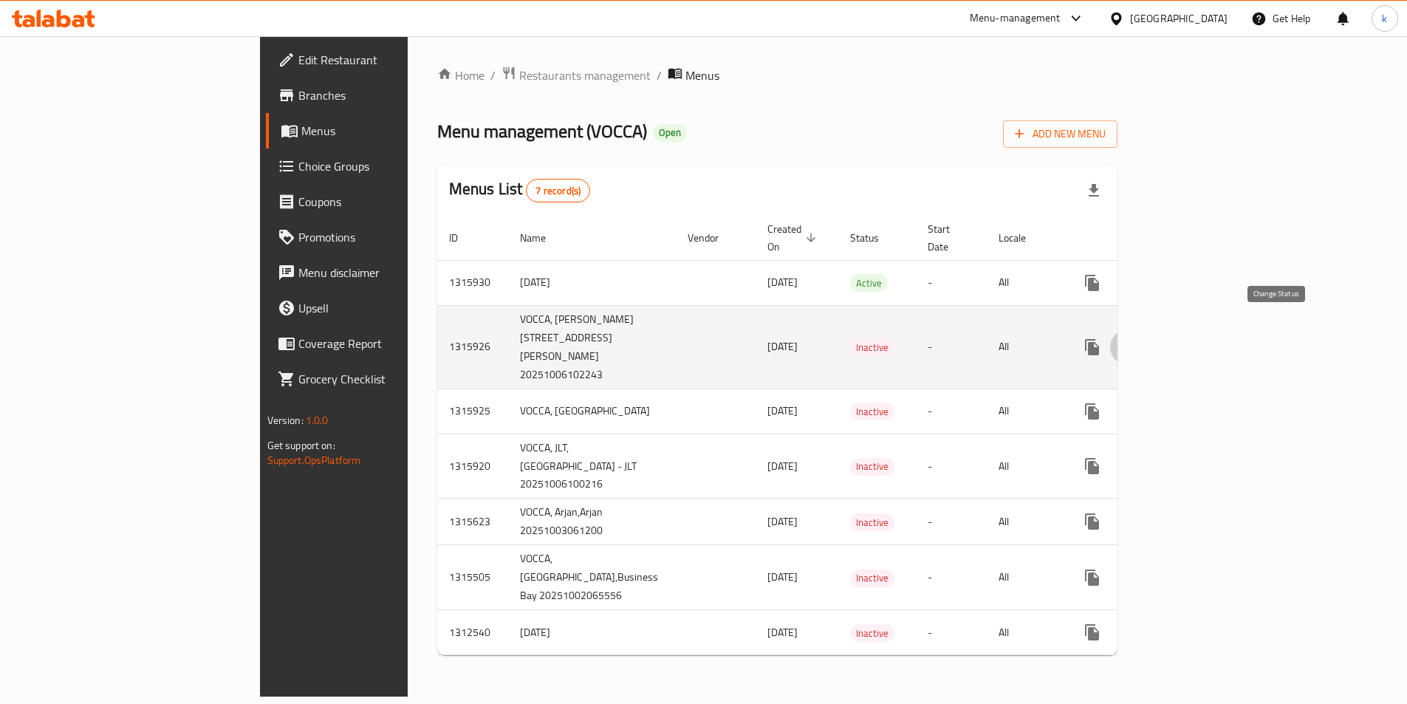
click at [1137, 338] on icon "enhanced table" at bounding box center [1128, 347] width 18 height 18
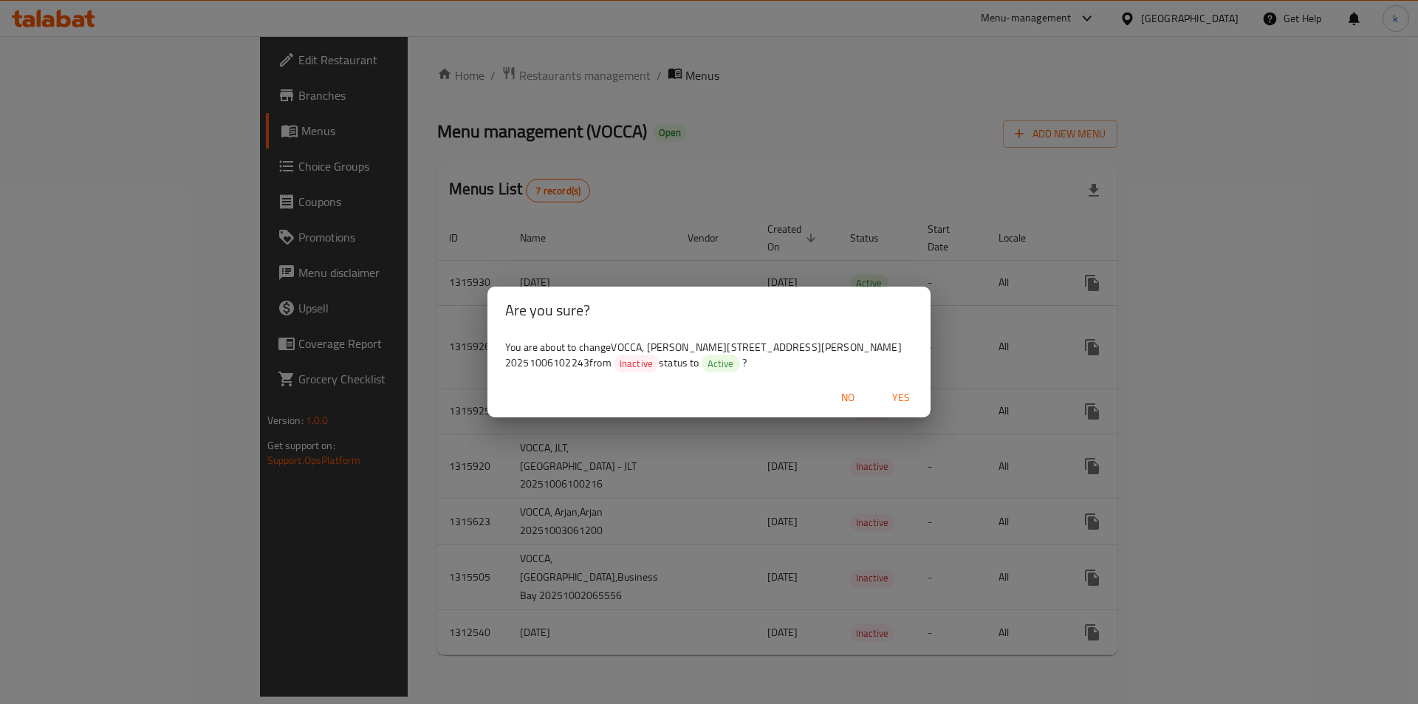
click at [908, 400] on span "Yes" at bounding box center [900, 398] width 35 height 18
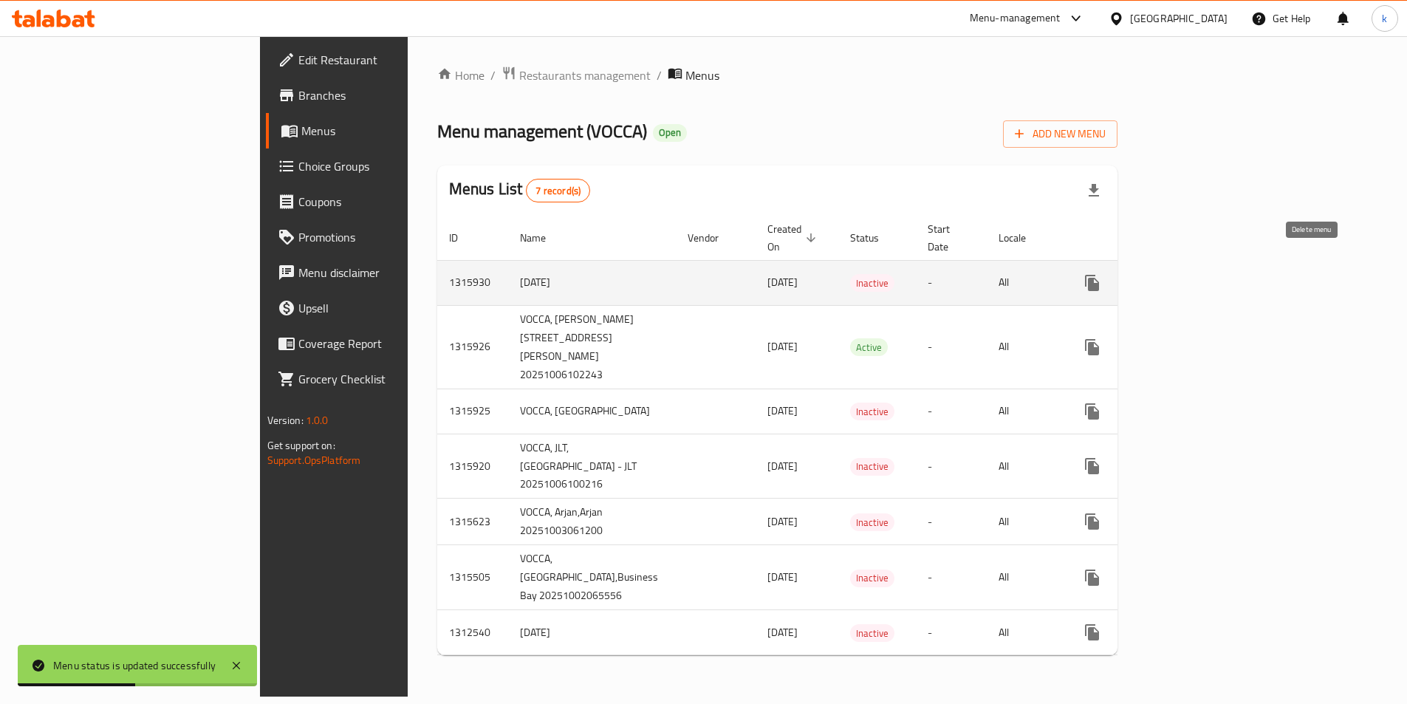
click at [1181, 280] on button "enhanced table" at bounding box center [1163, 282] width 35 height 35
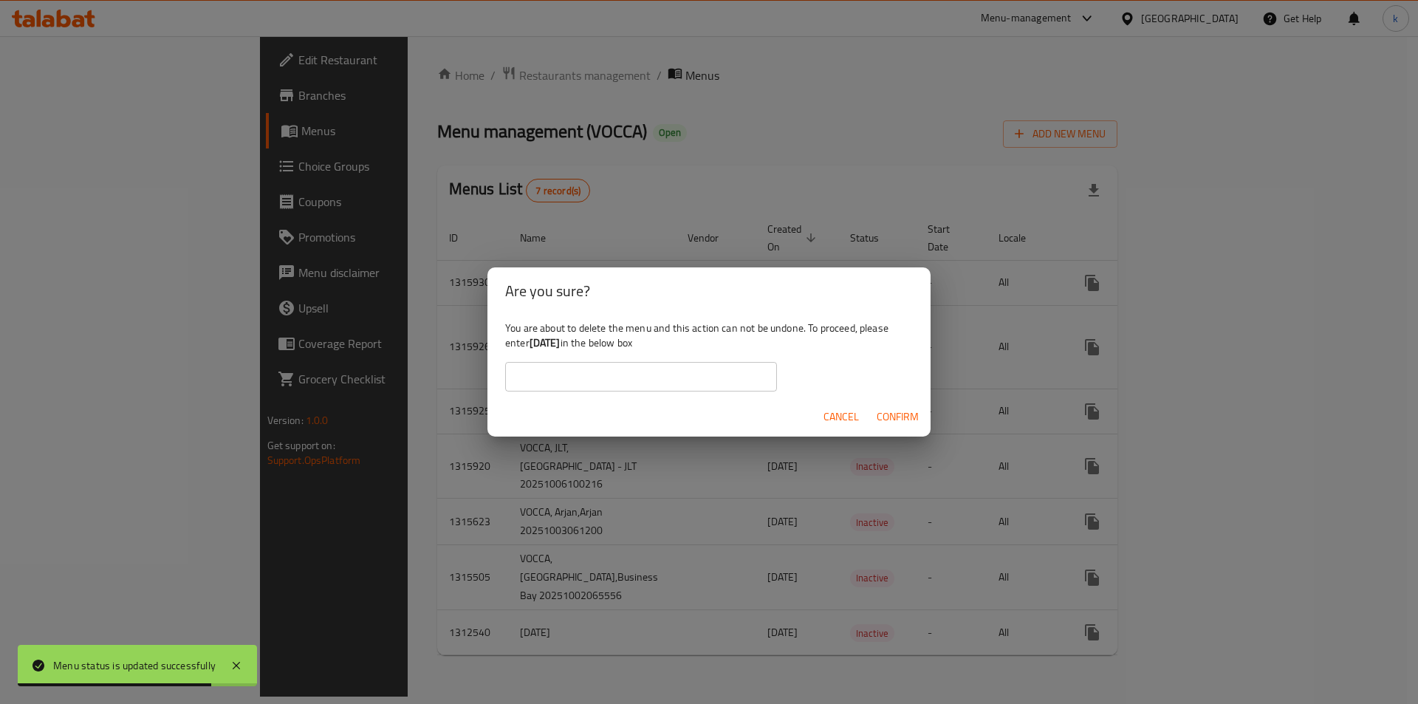
drag, startPoint x: 532, startPoint y: 344, endPoint x: 581, endPoint y: 343, distance: 49.5
click at [581, 343] on div "You are about to delete the menu and this action can not be undone. To proceed,…" at bounding box center [709, 356] width 443 height 83
copy b "6/10/2025"
click at [587, 371] on input "text" at bounding box center [641, 377] width 272 height 30
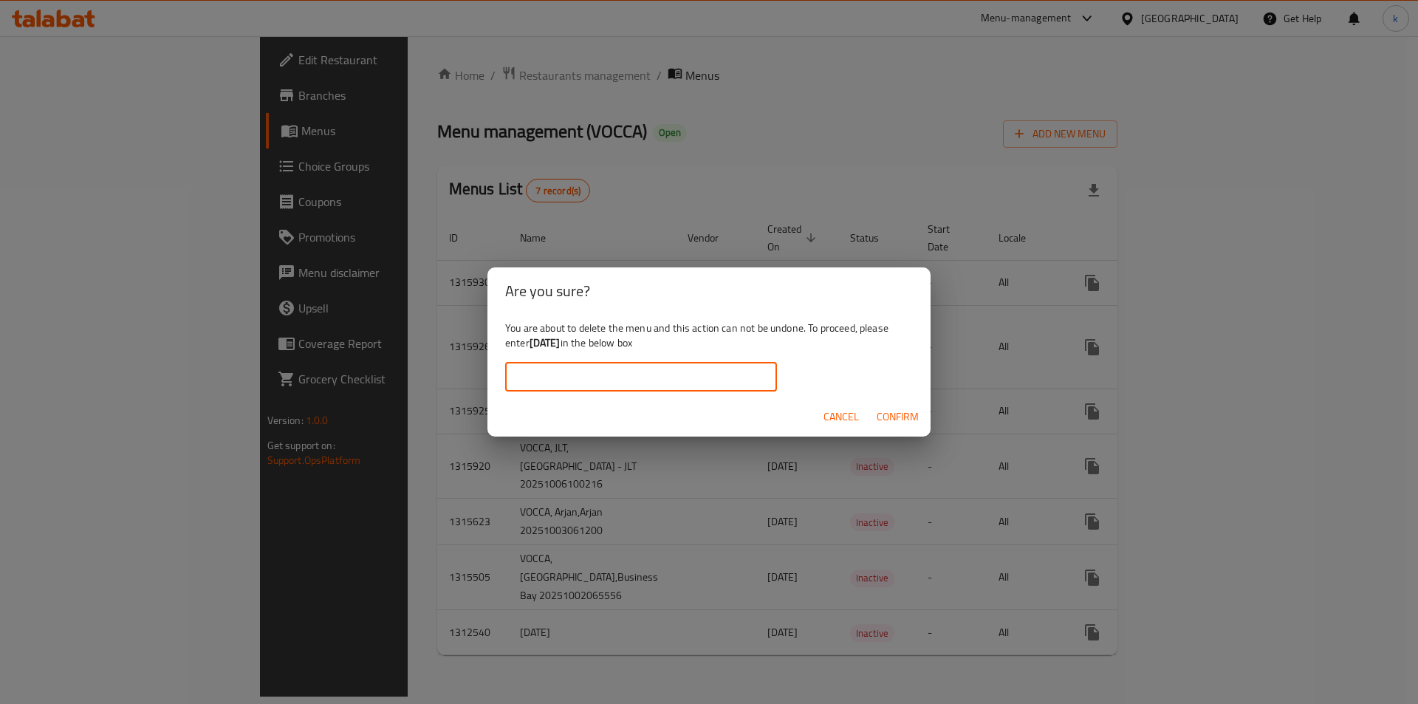
click at [595, 386] on input "text" at bounding box center [641, 377] width 272 height 30
paste input "6/10/2025"
type input "6/10/2025"
click at [885, 432] on div "Cancel Confirm" at bounding box center [709, 416] width 443 height 39
click at [889, 414] on span "Confirm" at bounding box center [898, 417] width 42 height 18
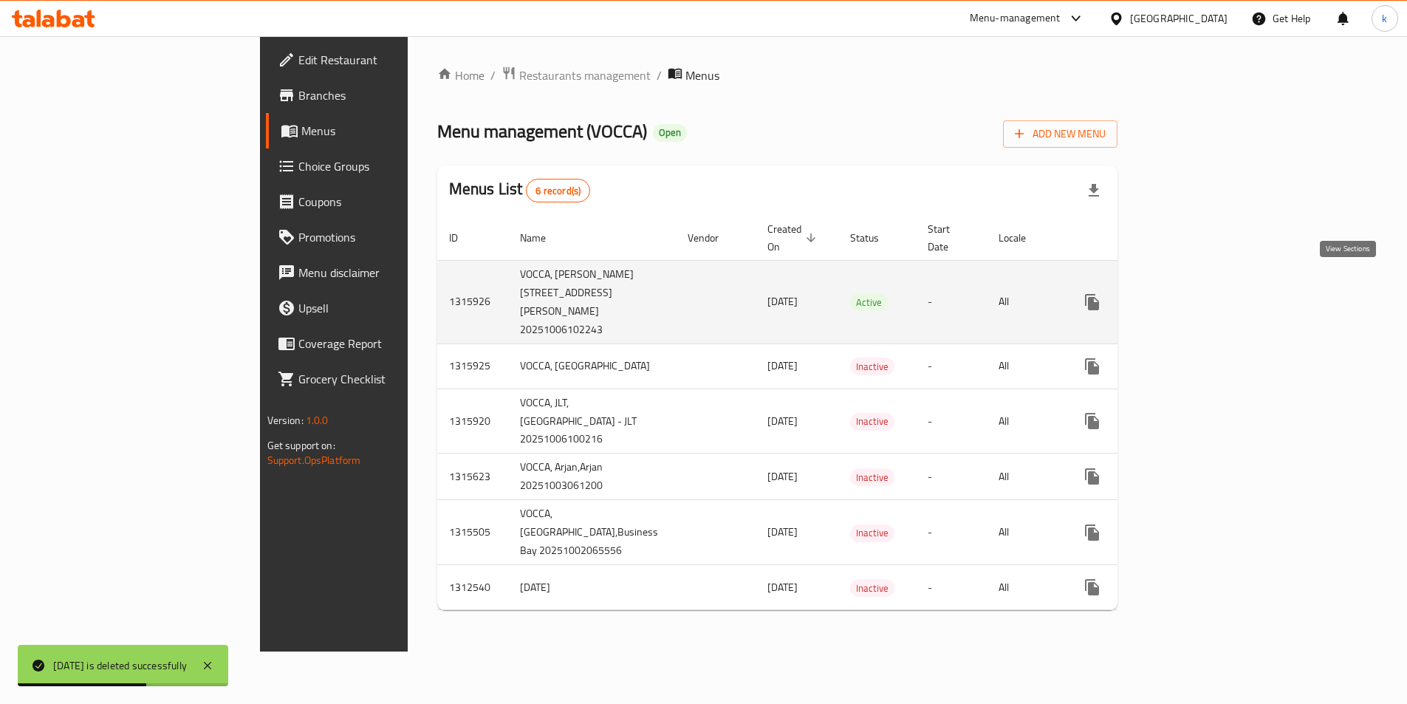
click at [1217, 299] on link "enhanced table" at bounding box center [1198, 301] width 35 height 35
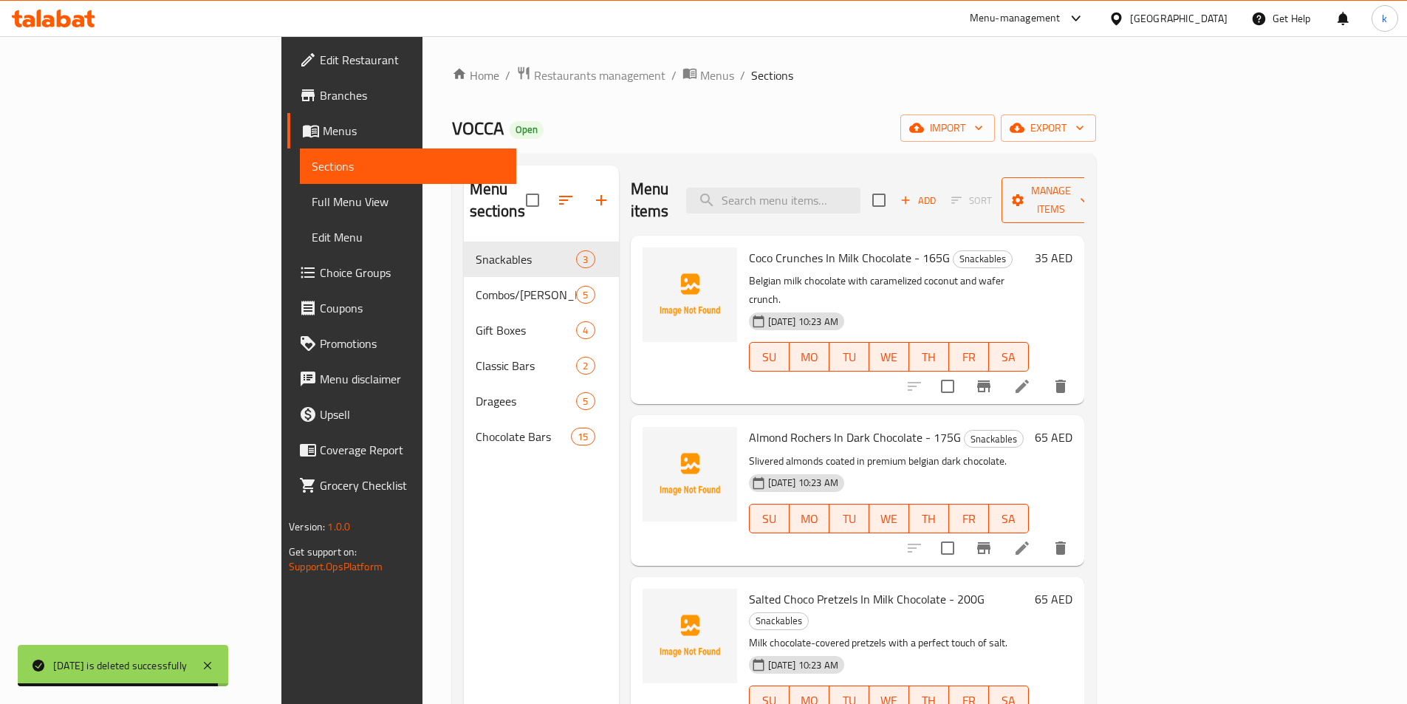
click at [1089, 194] on span "Manage items" at bounding box center [1050, 200] width 75 height 37
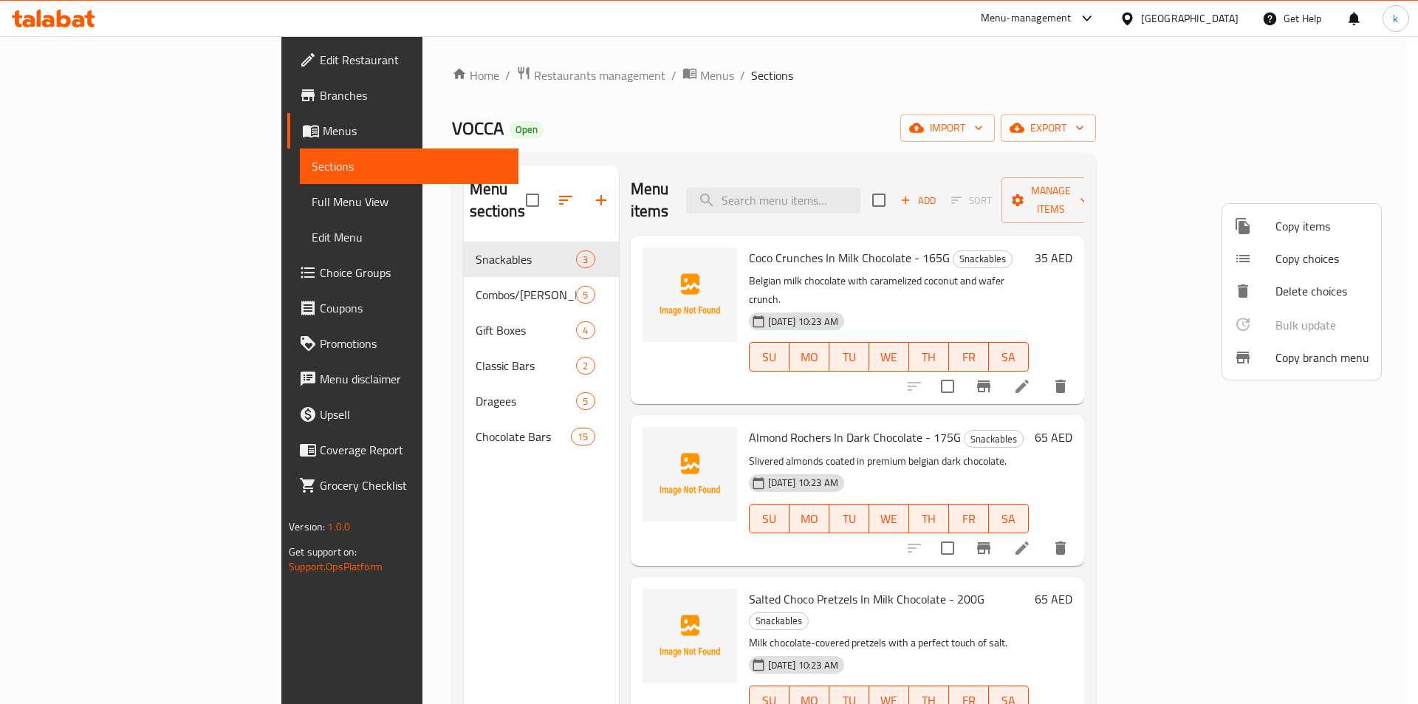
click at [1290, 350] on span "Copy branch menu" at bounding box center [1323, 358] width 94 height 18
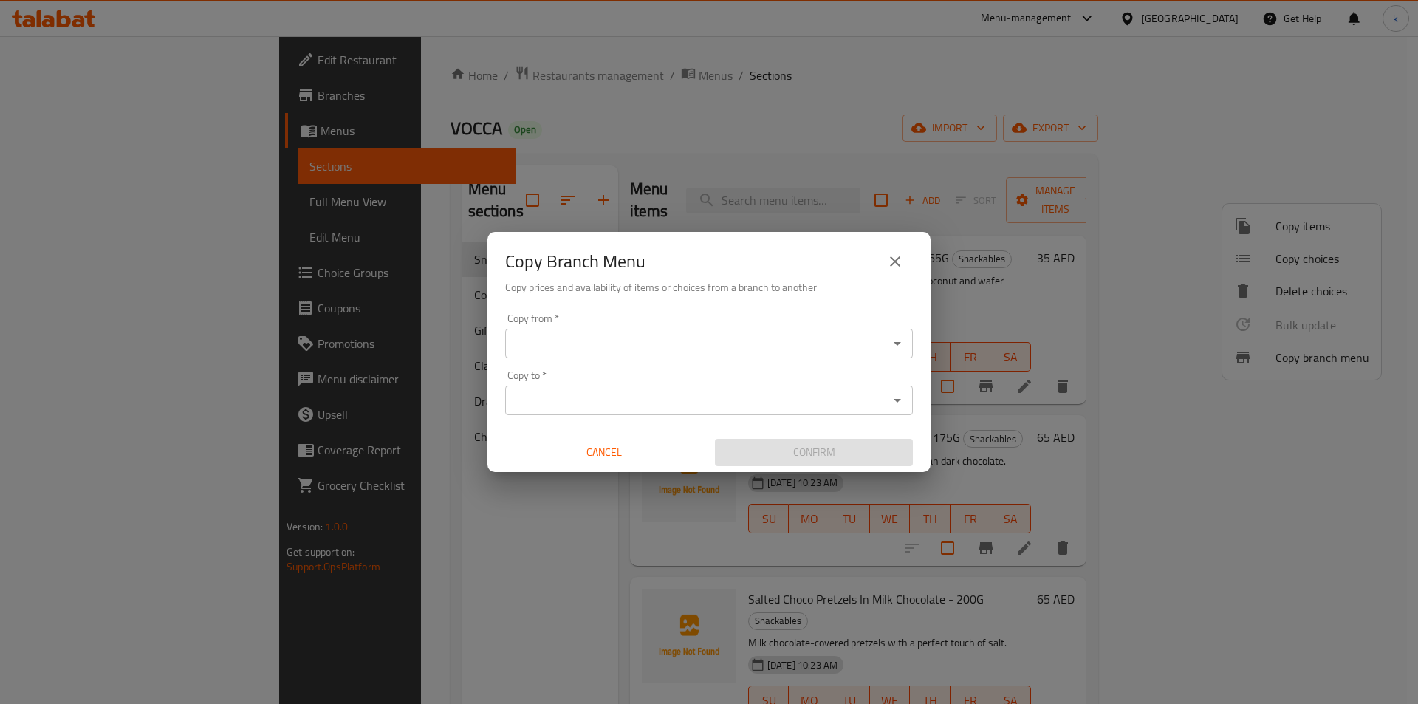
click at [603, 343] on input "Copy from   *" at bounding box center [697, 343] width 375 height 21
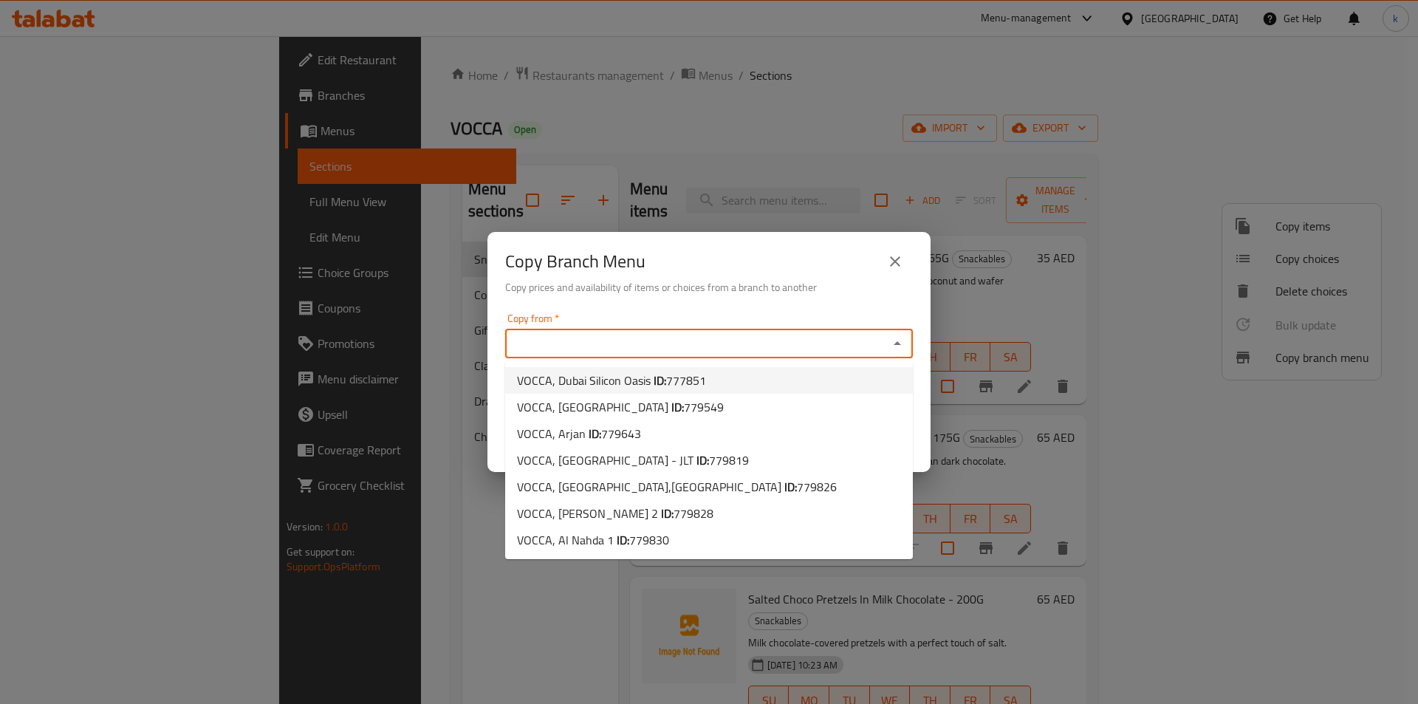
click at [635, 389] on span "VOCCA, Dubai Silicon Oasis ID: 777851" at bounding box center [611, 381] width 189 height 18
type input "VOCCA, Dubai Silicon Oasis"
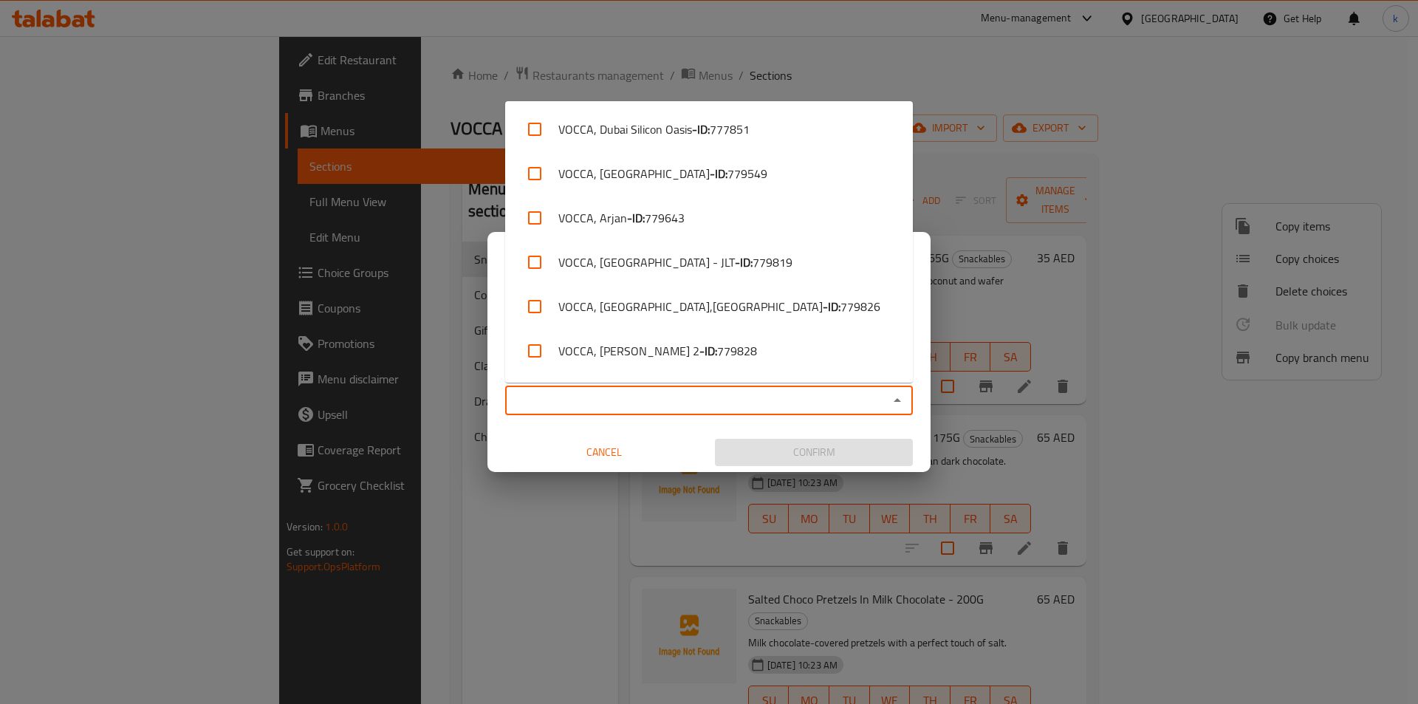
click at [635, 399] on input "Copy to   *" at bounding box center [697, 400] width 375 height 21
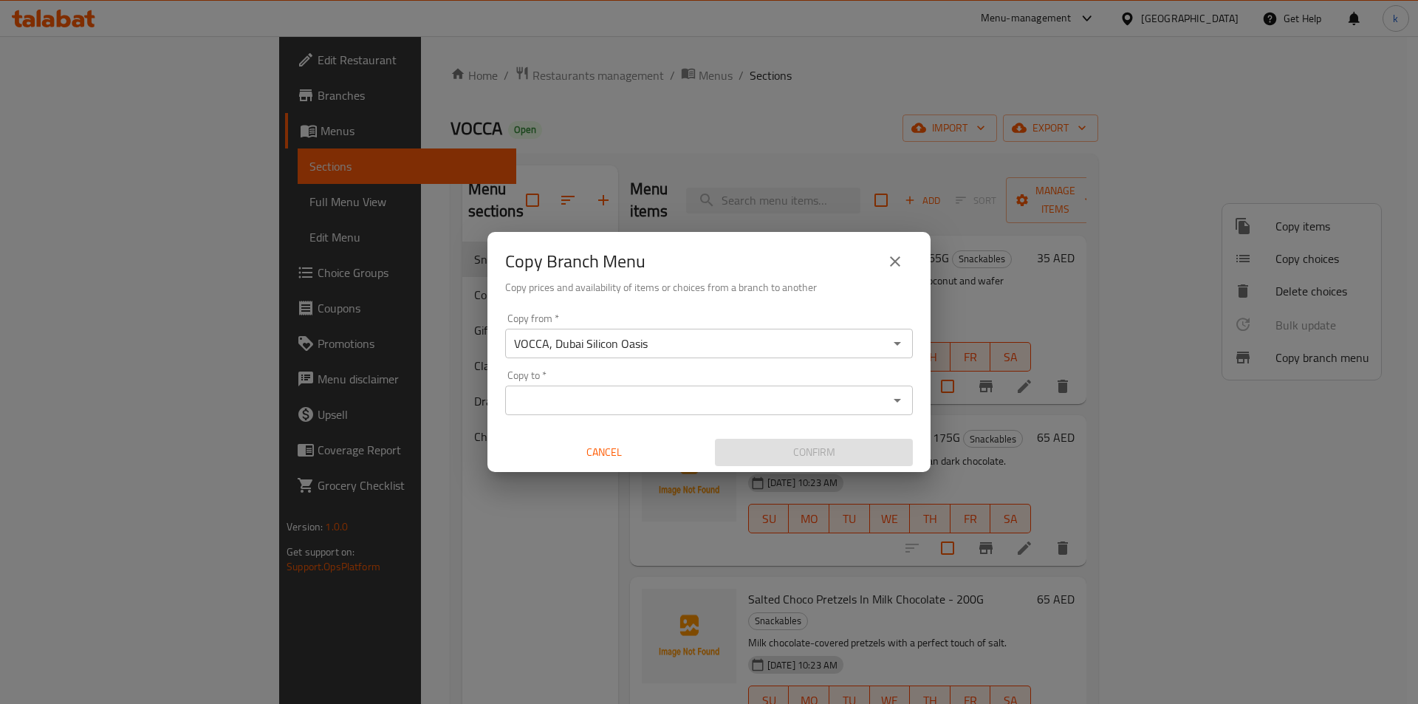
click at [677, 384] on div "Copy to   * Copy to *" at bounding box center [709, 392] width 408 height 45
click at [663, 417] on div "Copy from   * VOCCA, Dubai Silicon Oasis Copy from * Copy to   * Copy to * Canc…" at bounding box center [709, 389] width 443 height 165
click at [661, 405] on input "Copy to   *" at bounding box center [697, 400] width 375 height 21
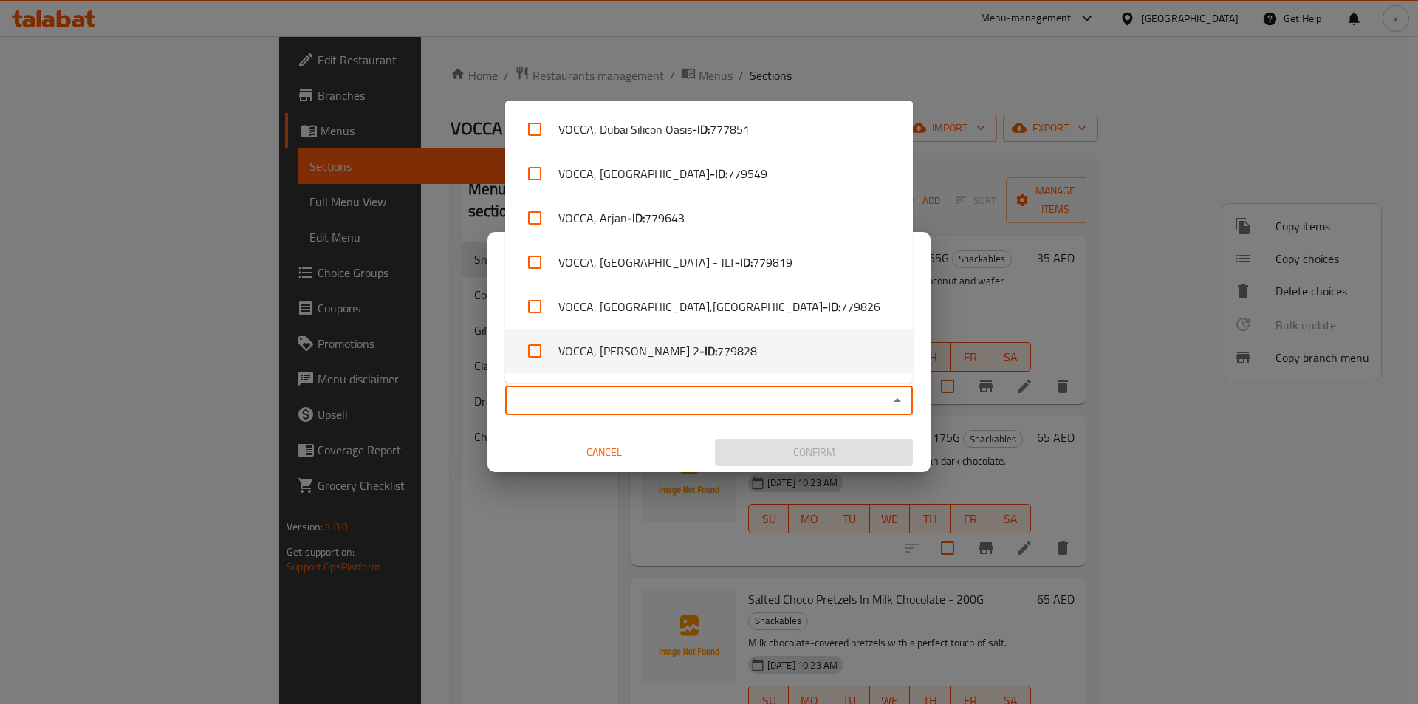
click at [662, 358] on li "VOCCA, Al Hamidiya 2 - ID: 779828" at bounding box center [709, 351] width 408 height 44
checkbox input "true"
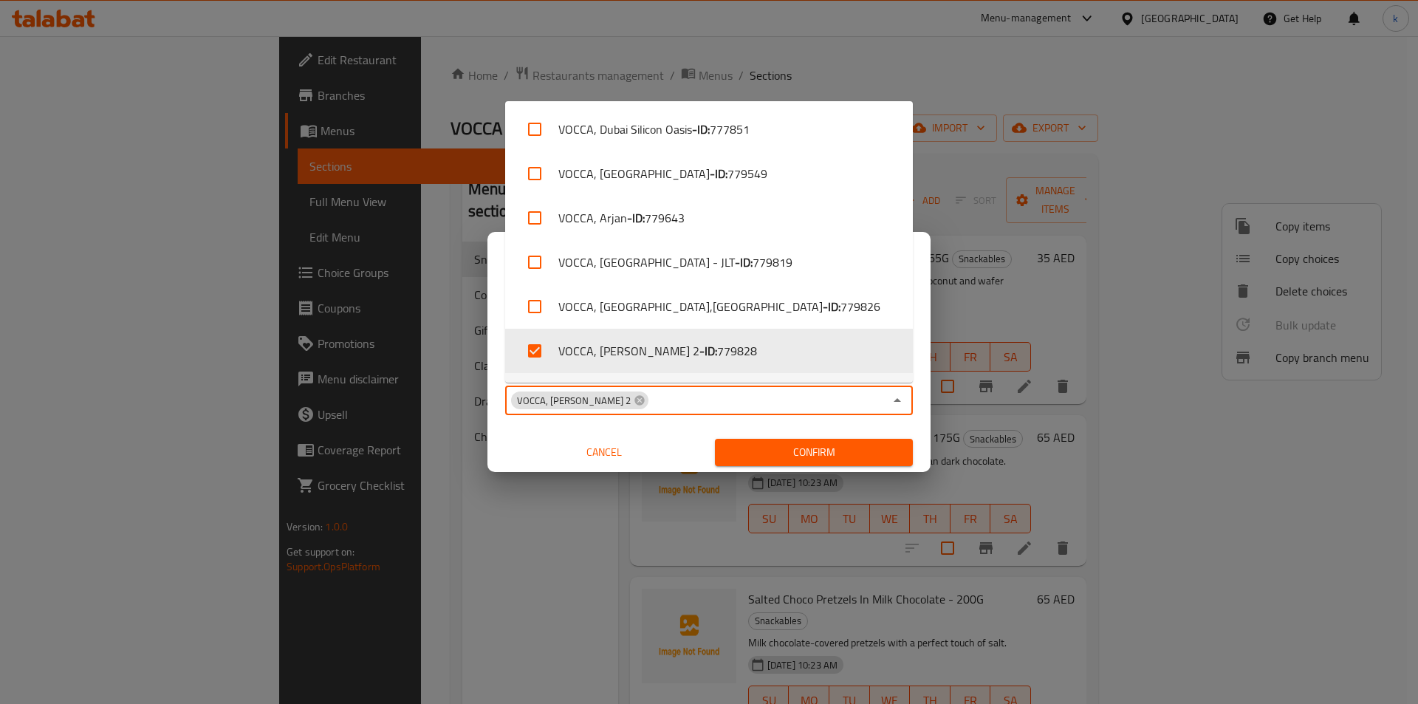
click at [755, 443] on span "Confirm" at bounding box center [814, 452] width 174 height 18
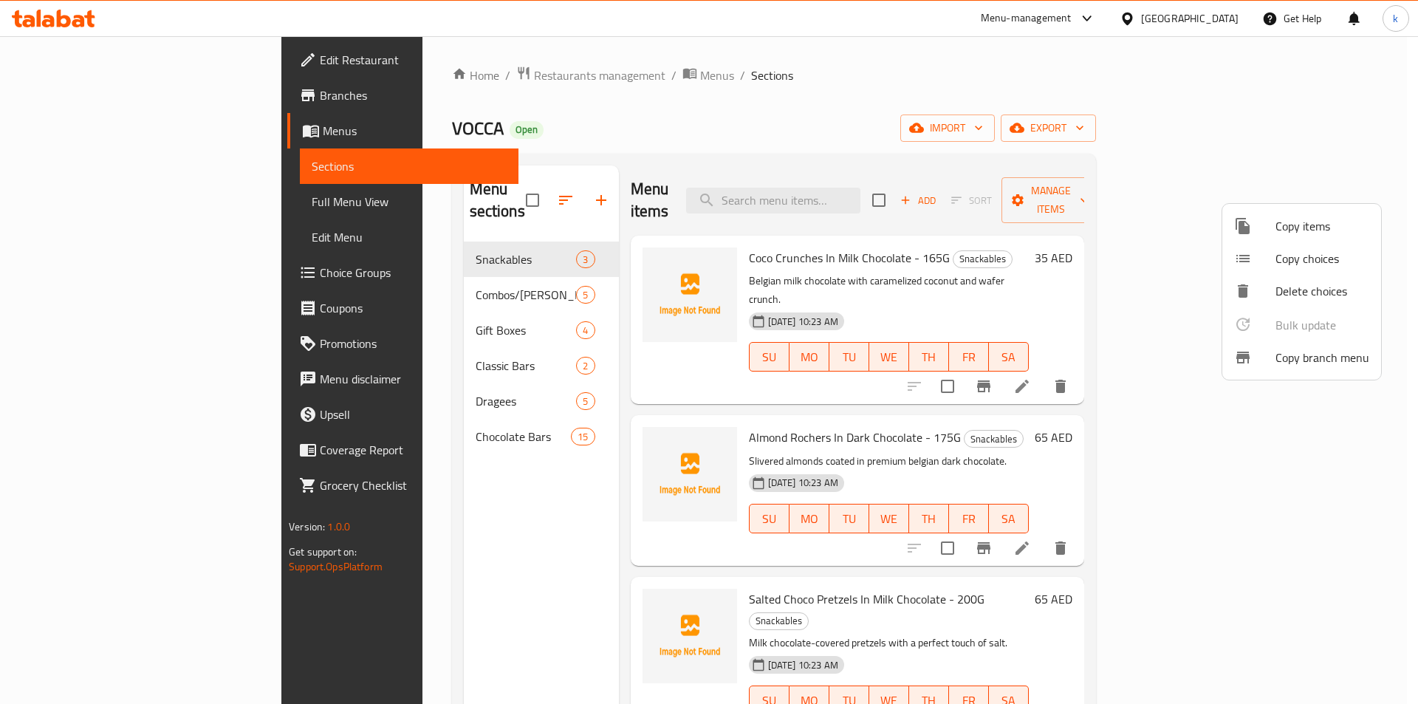
click at [59, 95] on div at bounding box center [709, 352] width 1418 height 704
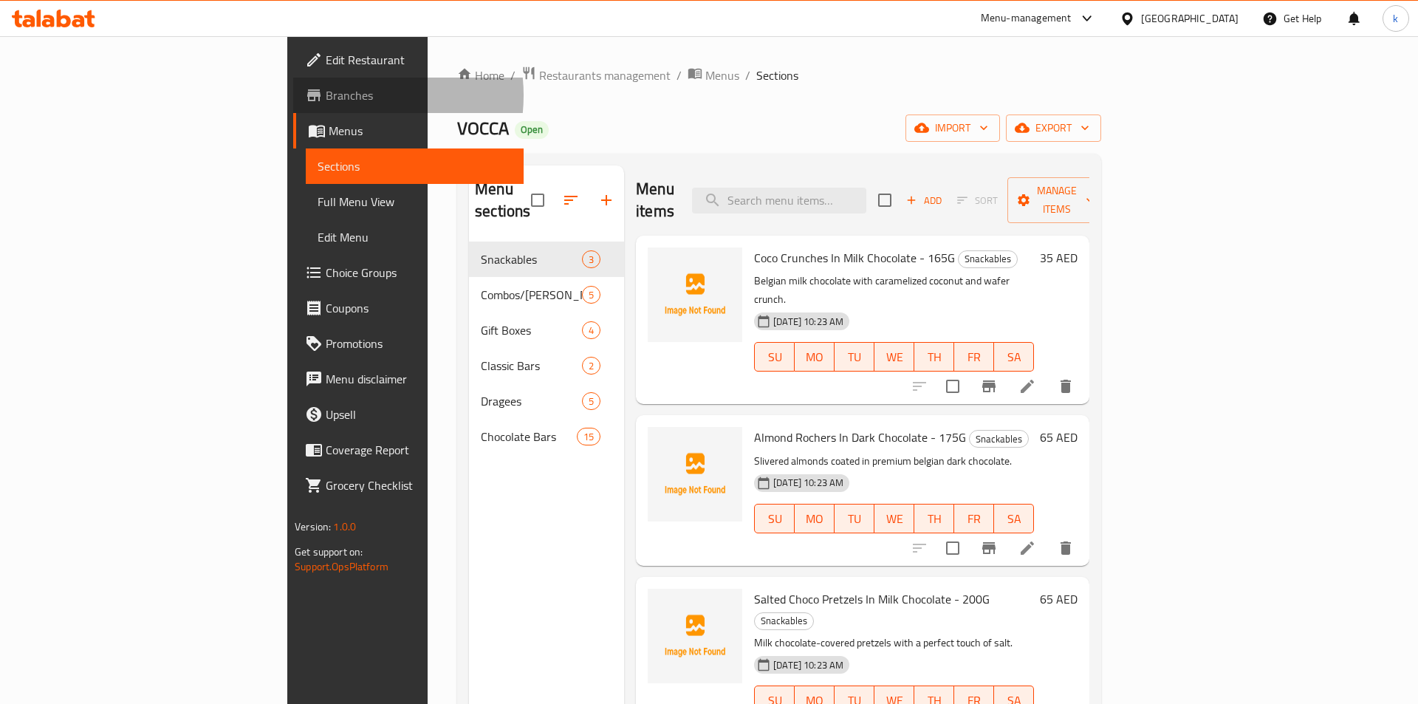
click at [326, 95] on span "Branches" at bounding box center [419, 95] width 187 height 18
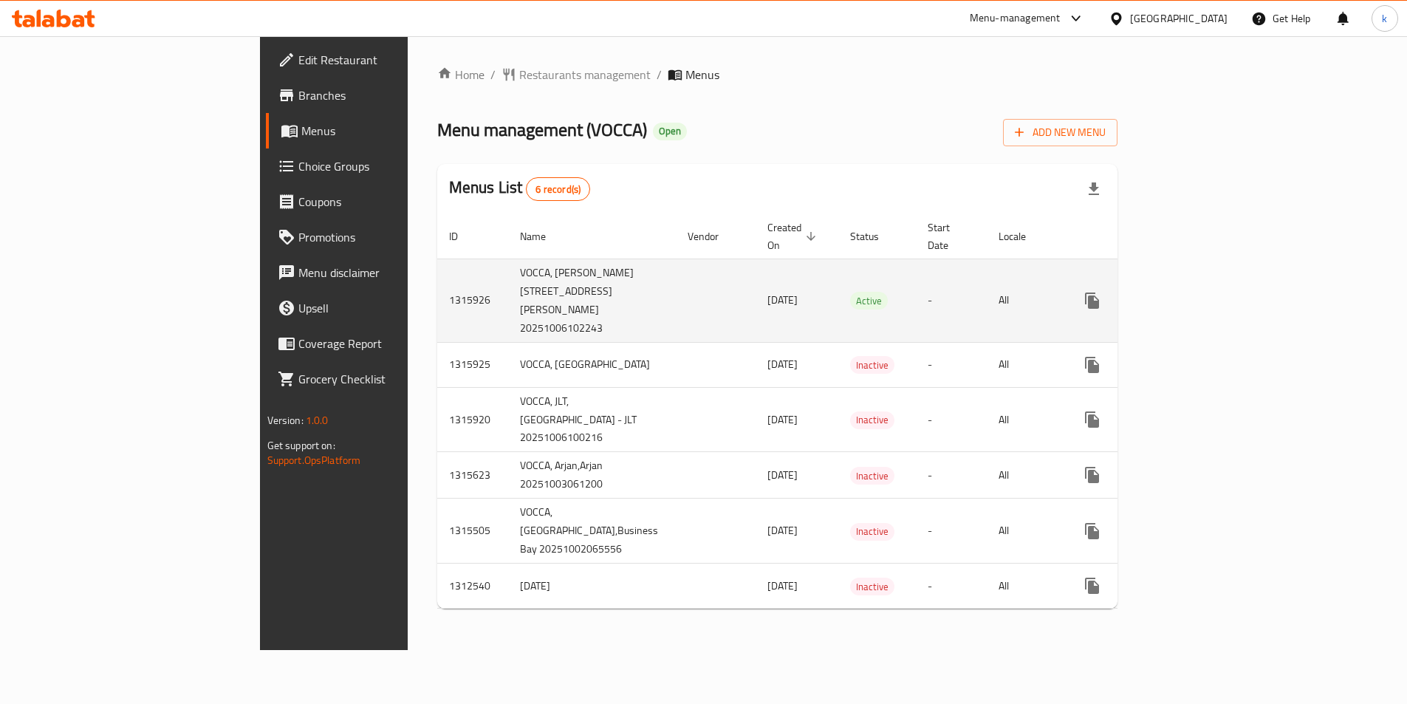
click at [756, 298] on td "[DATE]" at bounding box center [797, 300] width 83 height 83
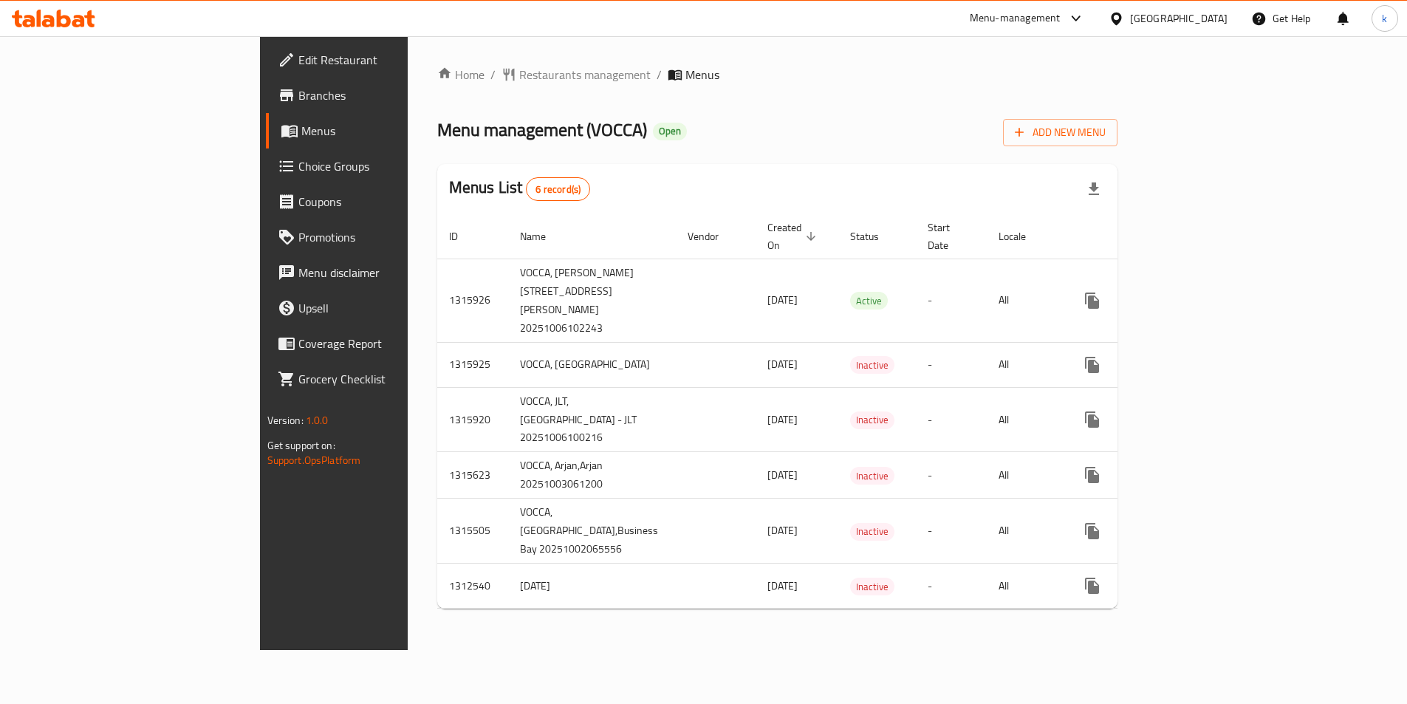
scroll to position [5, 0]
click at [278, 94] on icon at bounding box center [287, 95] width 18 height 18
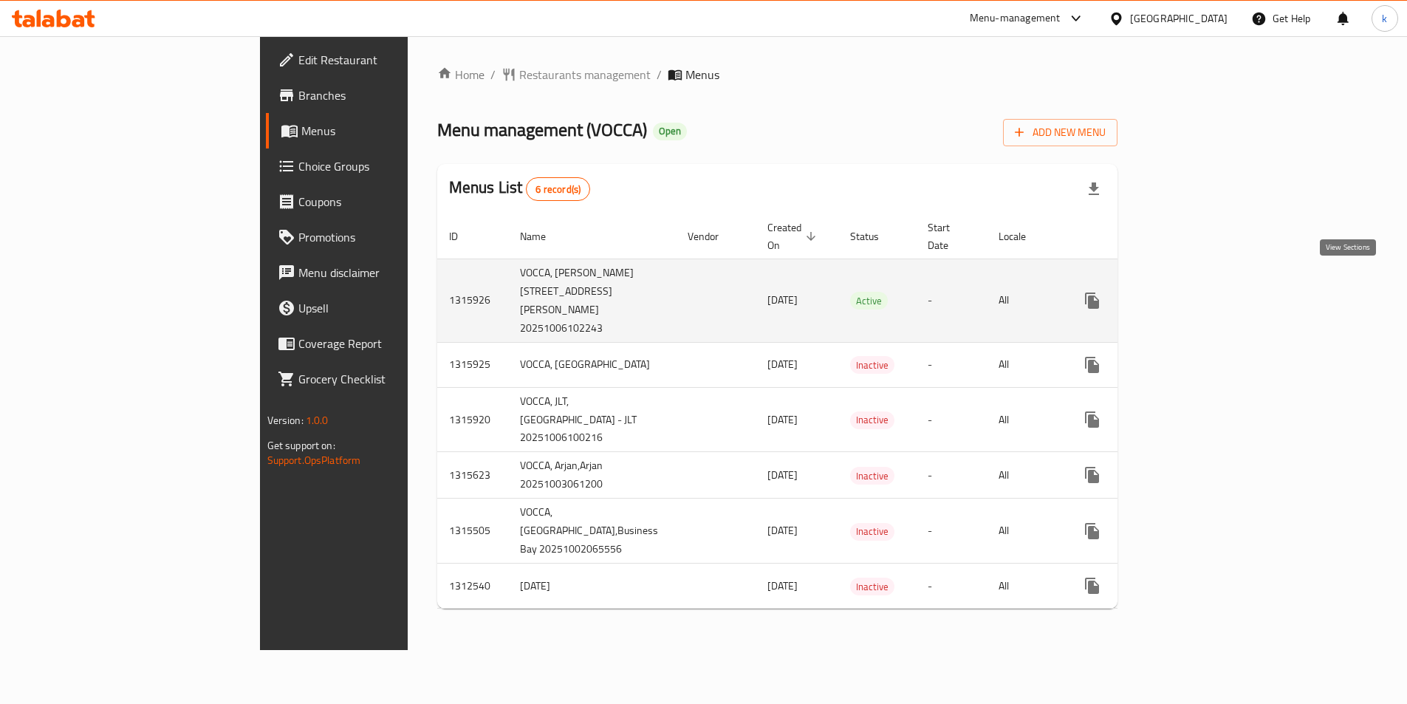
click at [1208, 292] on icon "enhanced table" at bounding box center [1199, 301] width 18 height 18
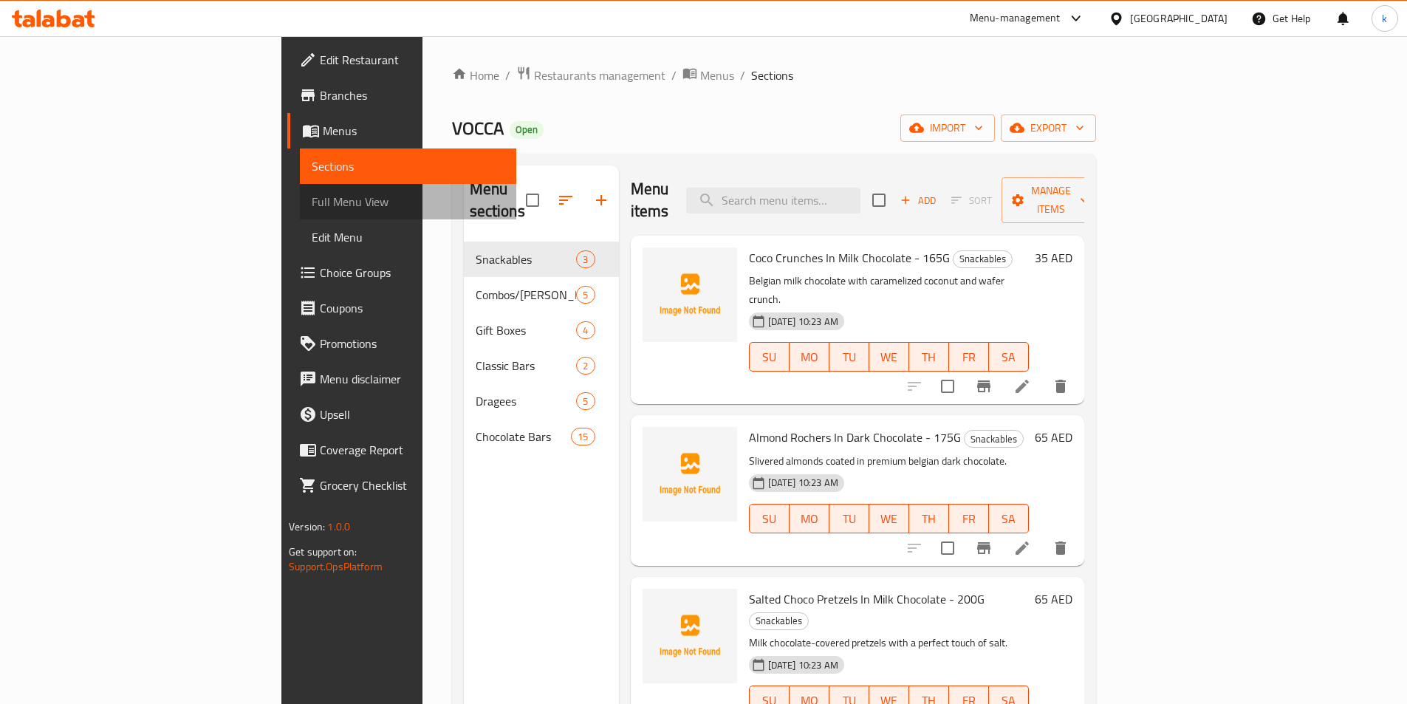
click at [312, 208] on span "Full Menu View" at bounding box center [408, 202] width 193 height 18
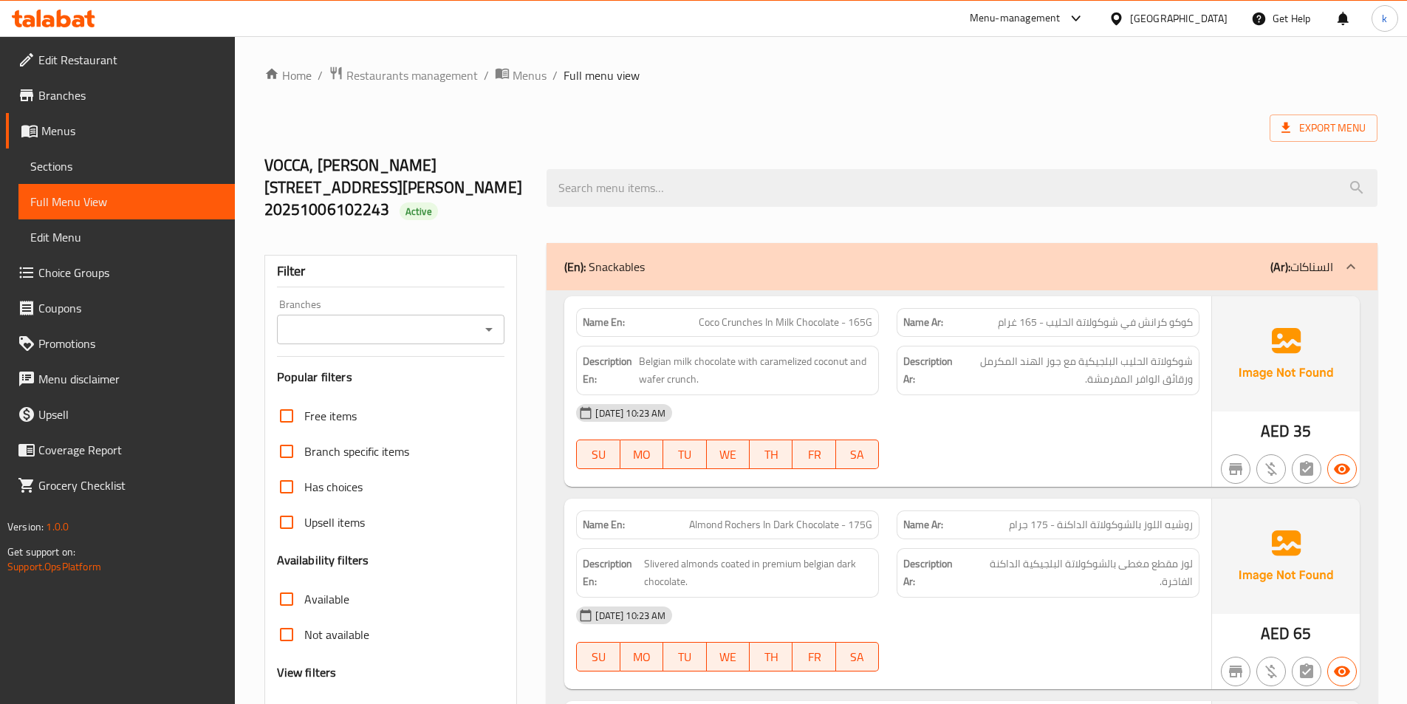
click at [321, 319] on input "Branches" at bounding box center [378, 329] width 195 height 21
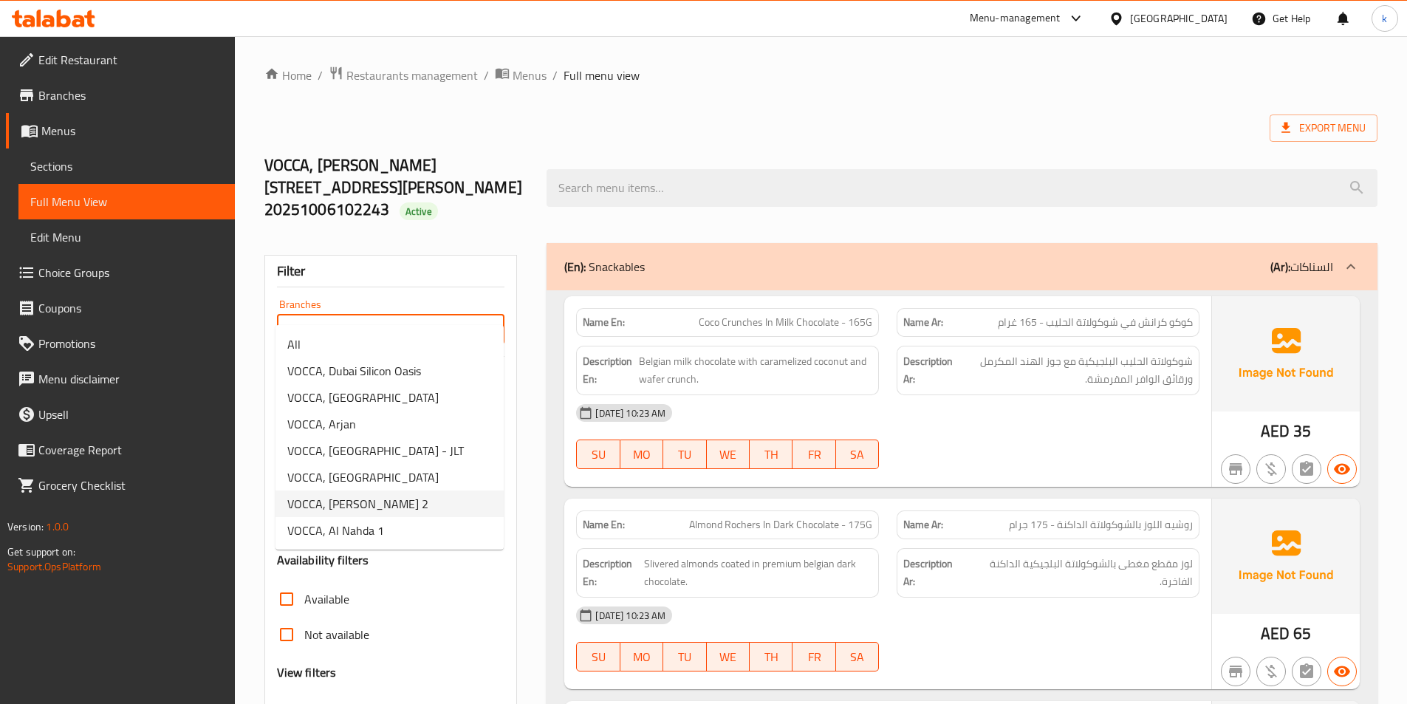
click at [379, 506] on span "VOCCA, Al Hamidiya 2" at bounding box center [357, 504] width 141 height 18
type input "VOCCA, Al Hamidiya 2"
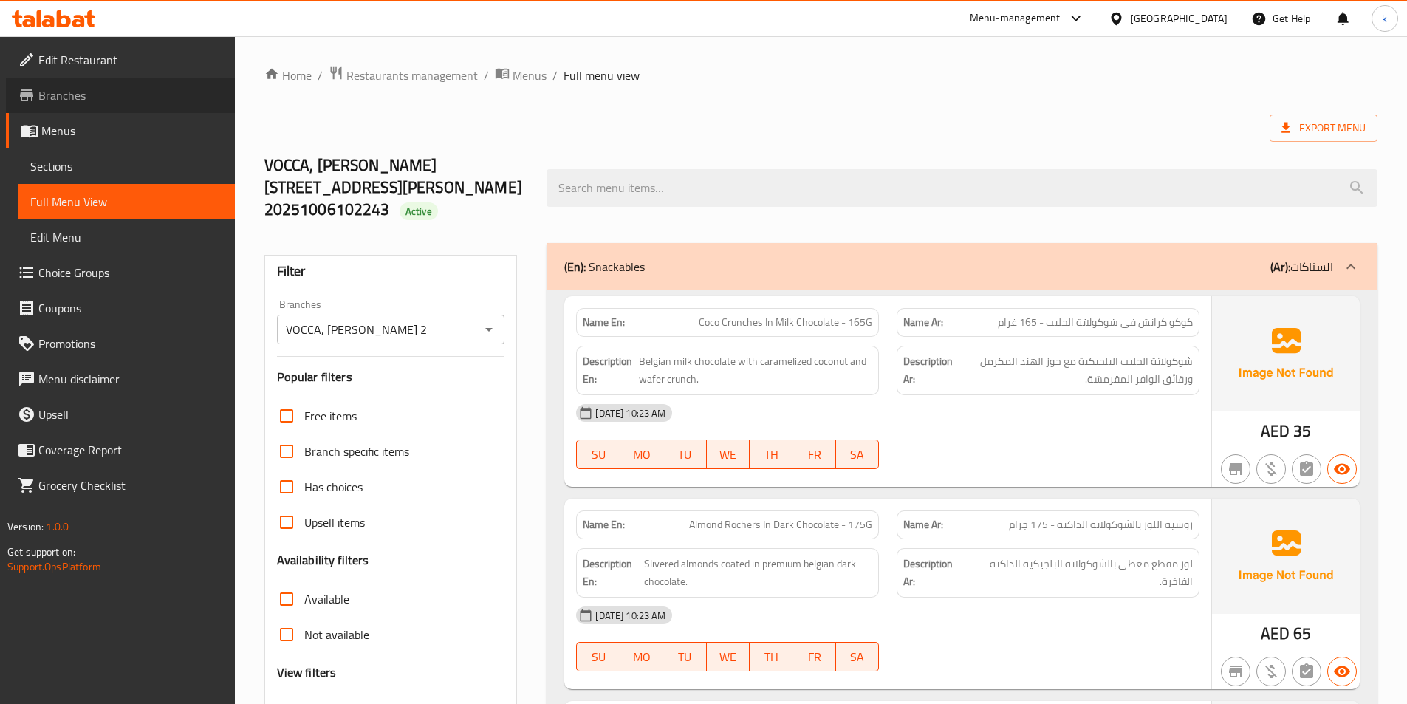
click at [76, 104] on span "Branches" at bounding box center [130, 95] width 185 height 18
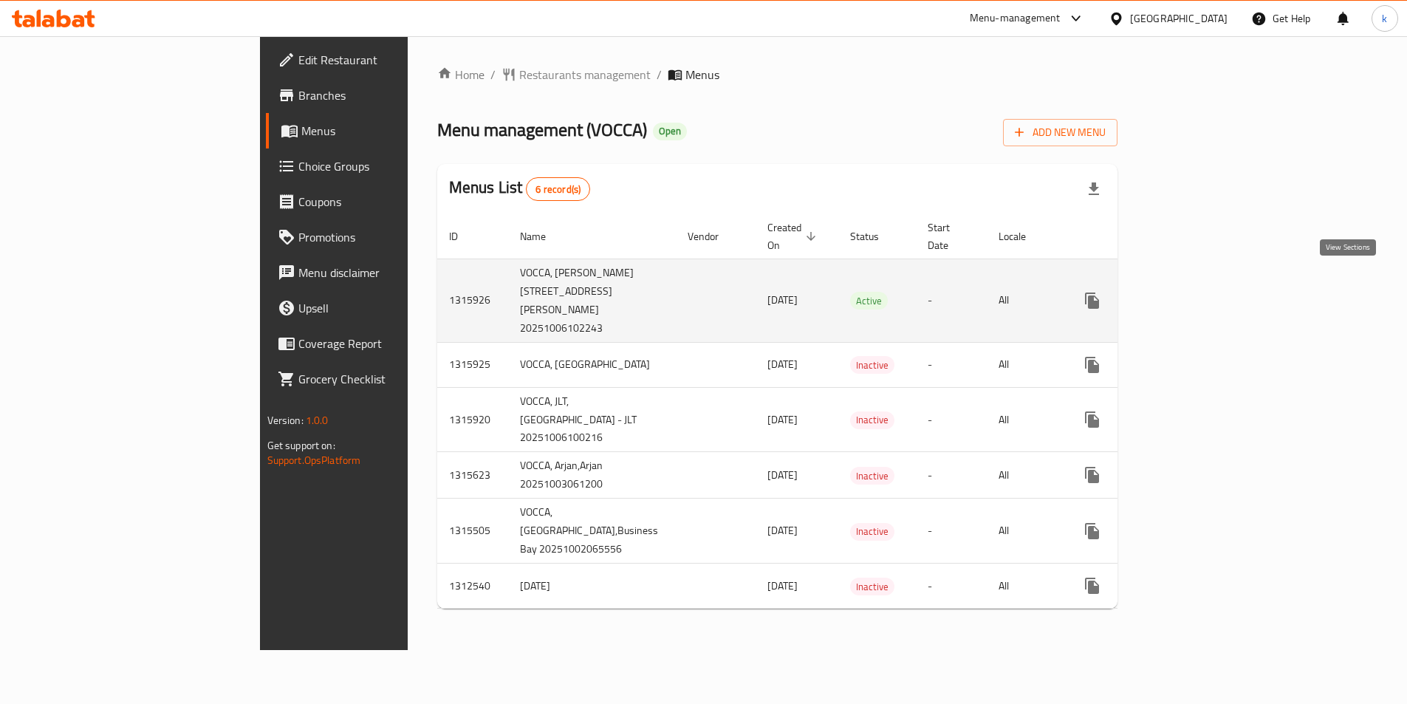
click at [1208, 292] on icon "enhanced table" at bounding box center [1199, 301] width 18 height 18
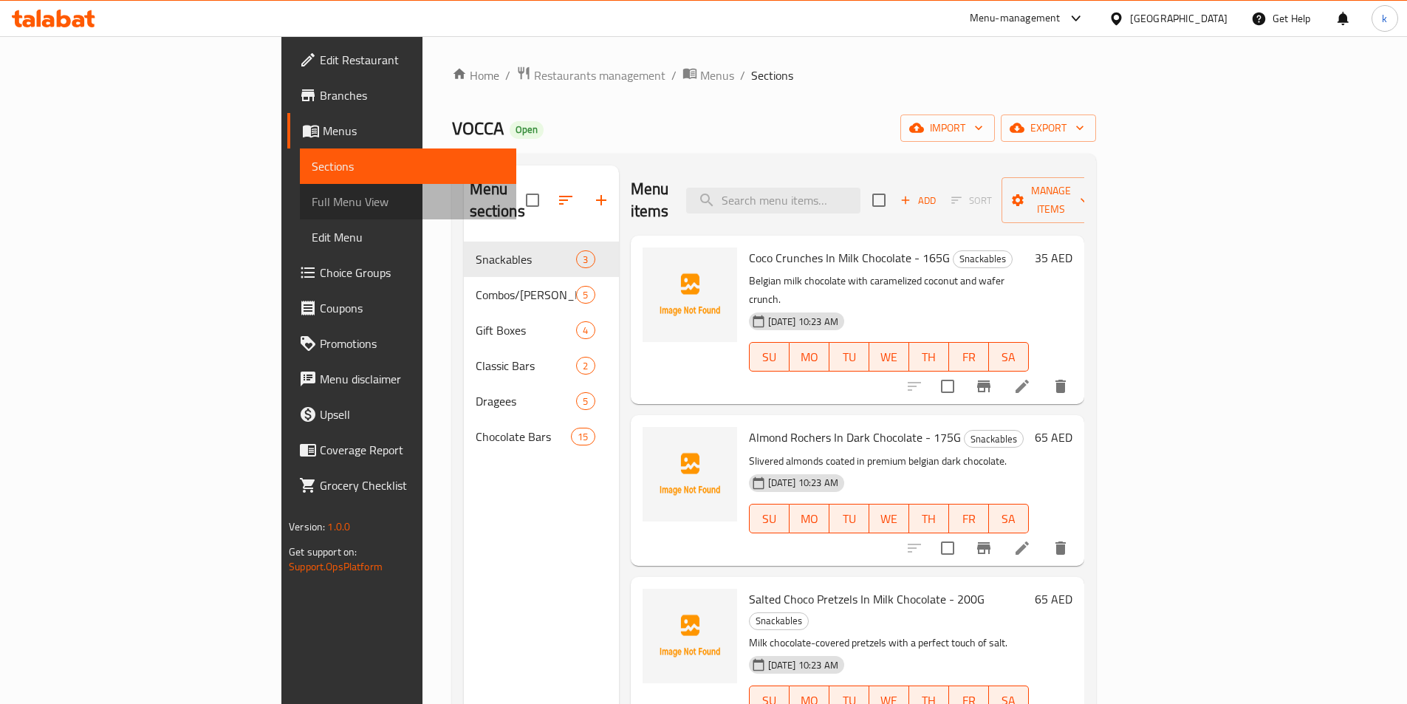
click at [312, 205] on span "Full Menu View" at bounding box center [408, 202] width 193 height 18
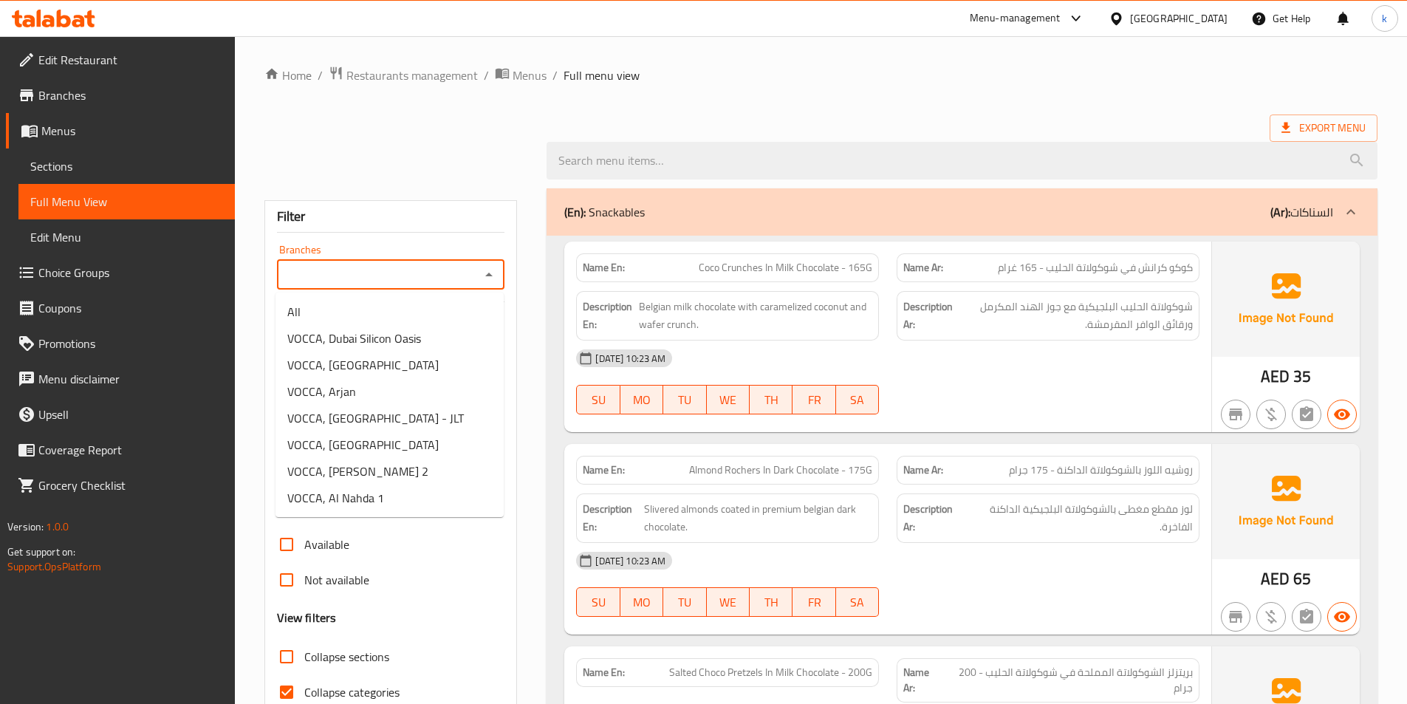
click at [341, 277] on input "Branches" at bounding box center [378, 274] width 195 height 21
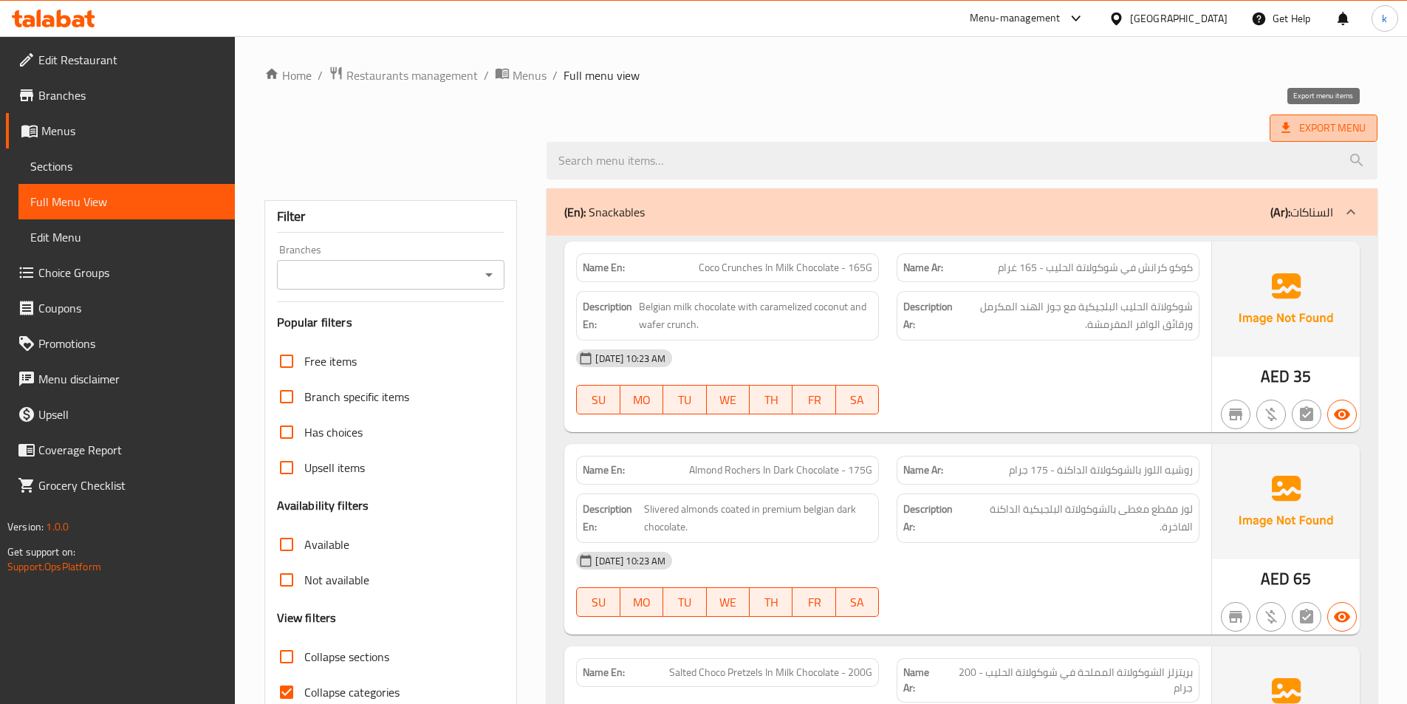
click at [1304, 139] on span "Export Menu" at bounding box center [1324, 127] width 108 height 27
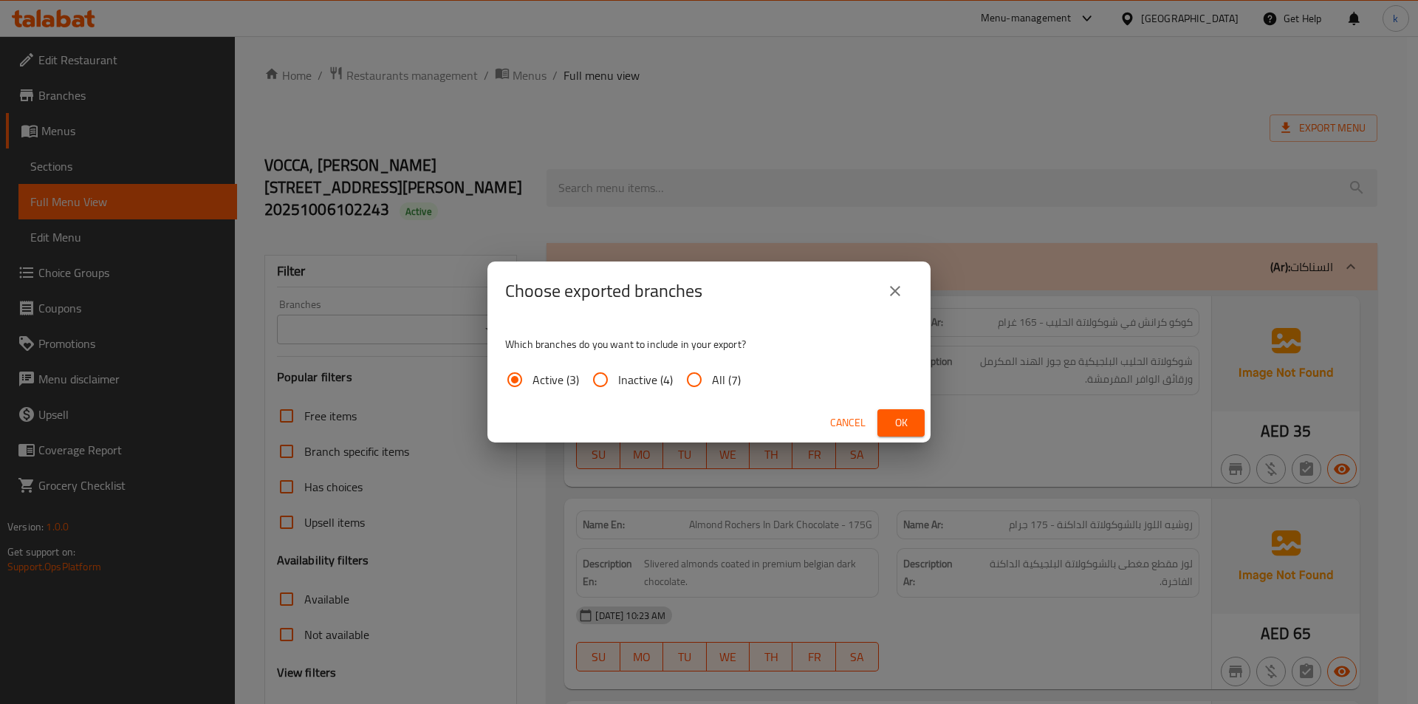
click at [724, 374] on span "All (7)" at bounding box center [726, 380] width 29 height 18
click at [712, 374] on input "All (7)" at bounding box center [694, 379] width 35 height 35
radio input "true"
click at [897, 420] on span "Ok" at bounding box center [901, 423] width 24 height 18
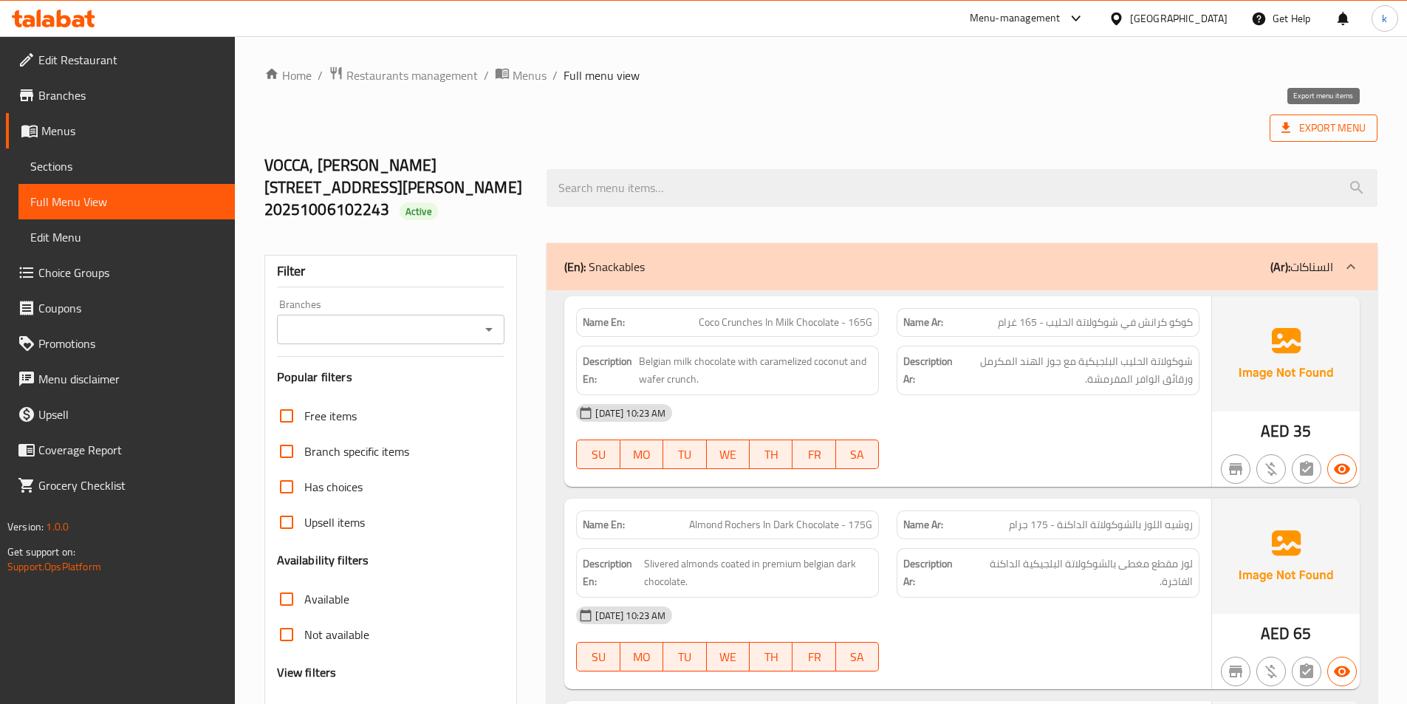
click at [1305, 130] on span "Export Menu" at bounding box center [1324, 128] width 84 height 18
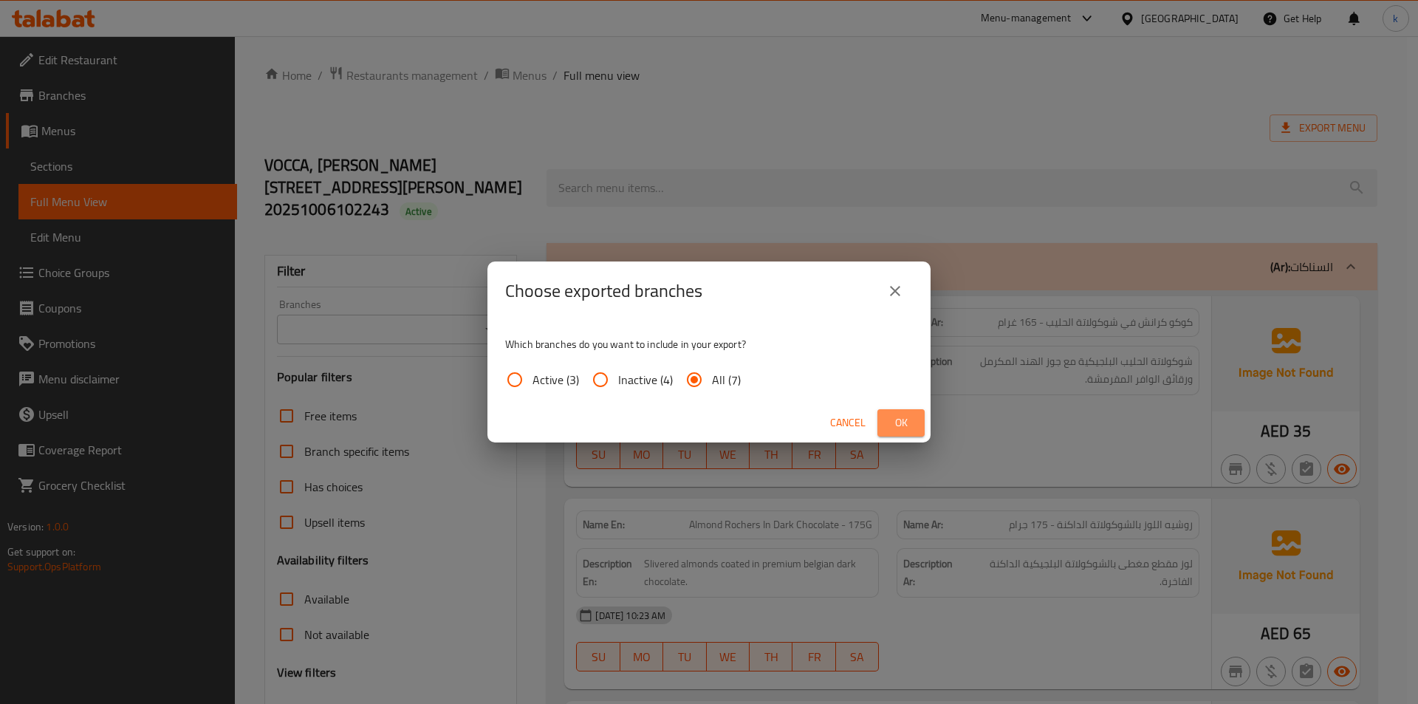
click at [908, 425] on span "Ok" at bounding box center [901, 423] width 24 height 18
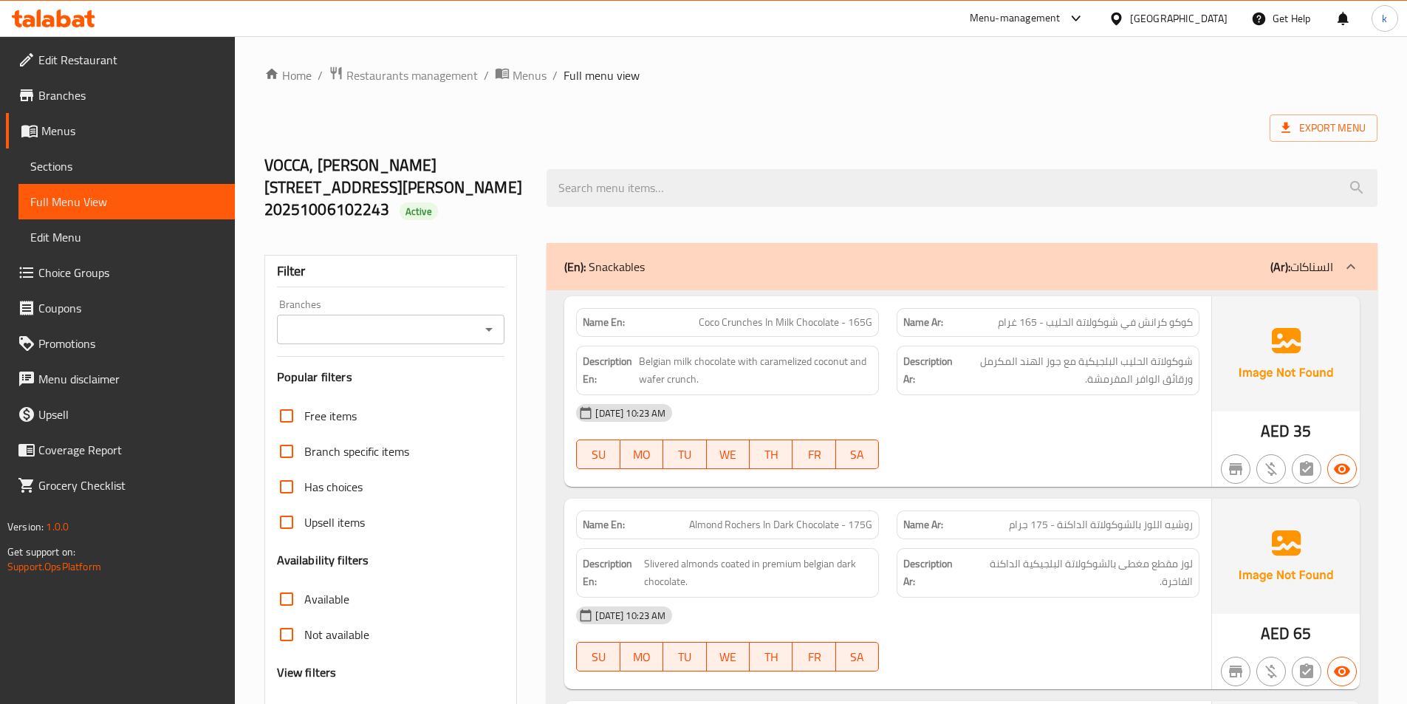
click at [791, 128] on div "Export Menu" at bounding box center [820, 127] width 1113 height 27
click at [108, 93] on span "Branches" at bounding box center [130, 95] width 185 height 18
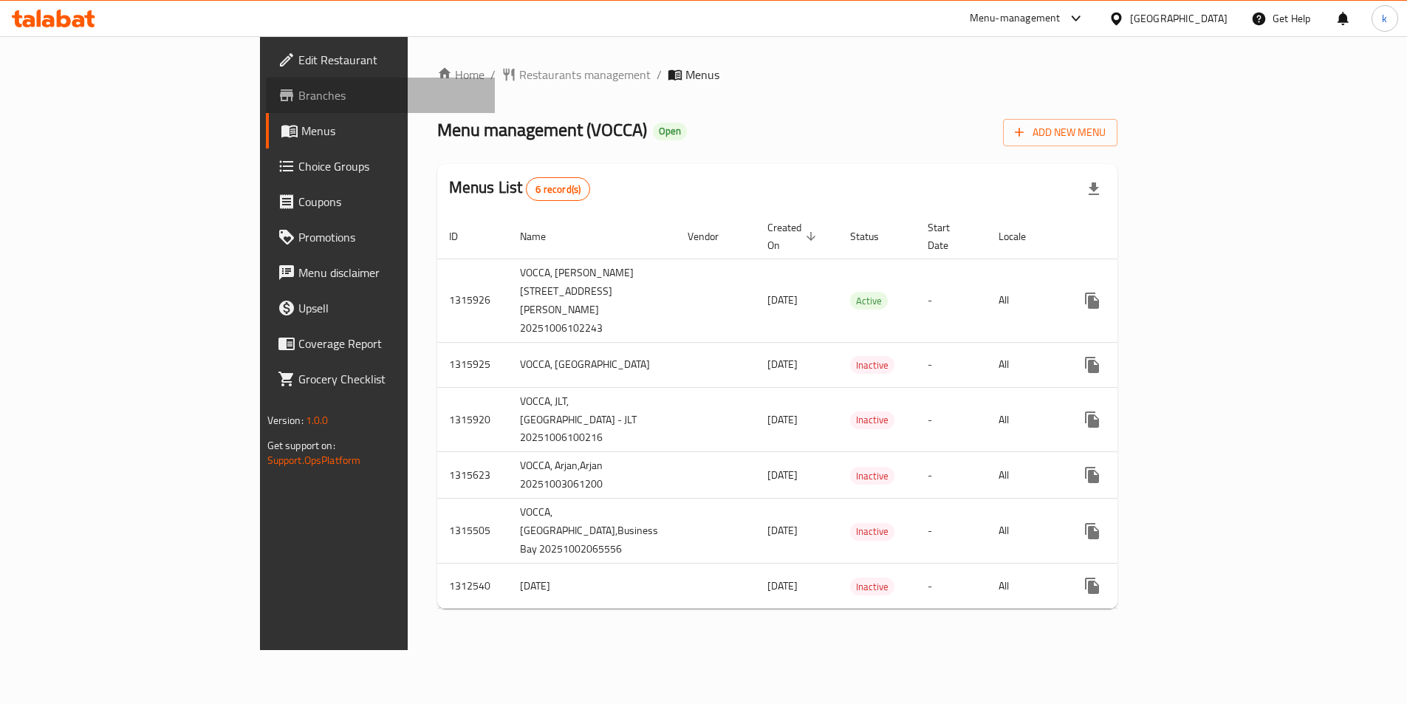
click at [298, 104] on span "Branches" at bounding box center [390, 95] width 185 height 18
